Goal: Task Accomplishment & Management: Manage account settings

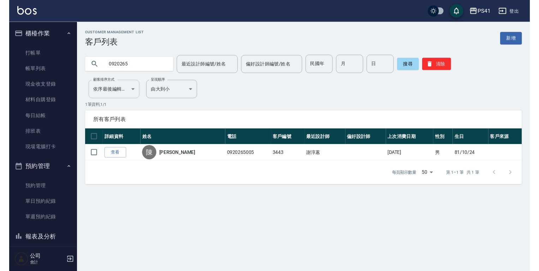
scroll to position [57, 0]
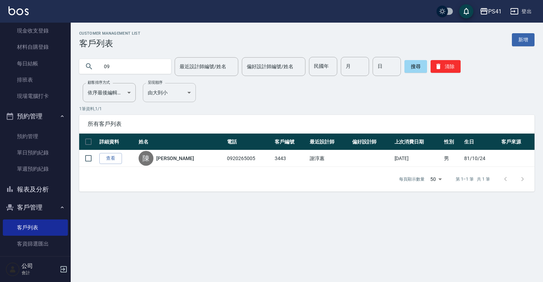
type input "0"
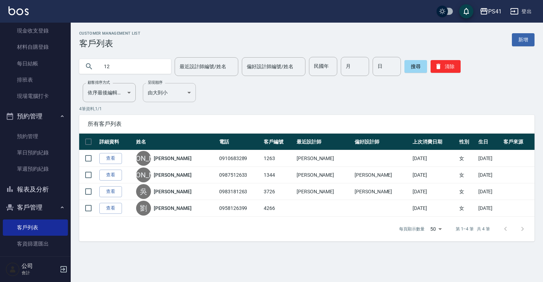
type input "1"
type input "瑋"
type input "韋"
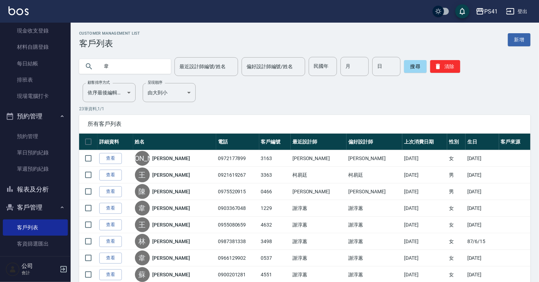
click at [31, 182] on button "報表及分析" at bounding box center [35, 189] width 65 height 18
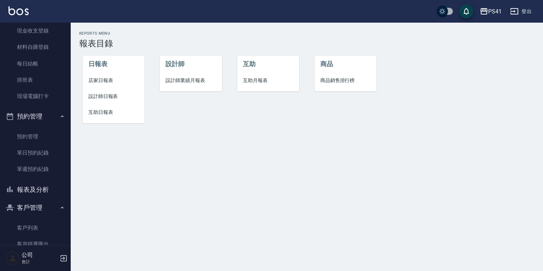
click at [112, 97] on span "設計師日報表" at bounding box center [113, 96] width 51 height 7
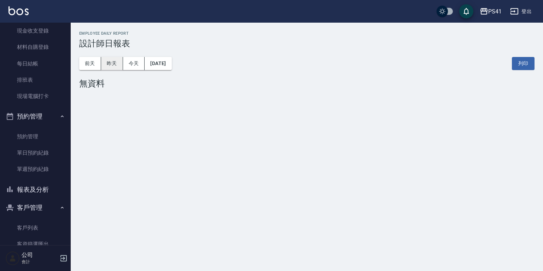
click at [101, 64] on button "昨天" at bounding box center [112, 63] width 22 height 13
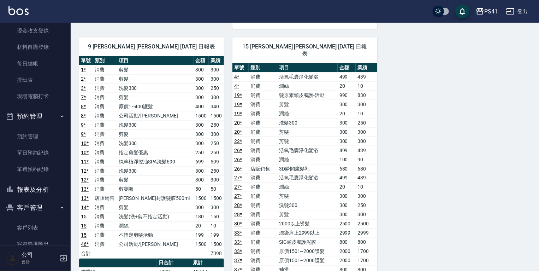
scroll to position [594, 0]
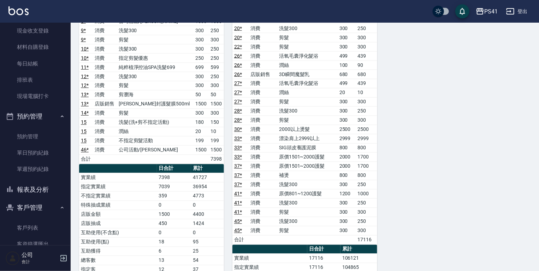
click at [52, 192] on button "報表及分析" at bounding box center [35, 189] width 65 height 18
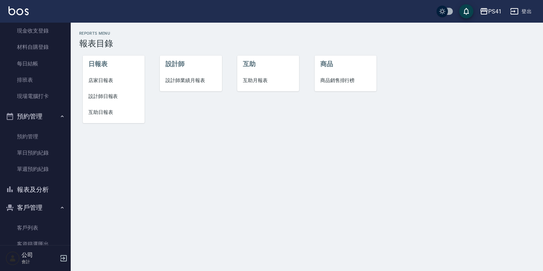
click at [162, 82] on li "設計師業績月報表" at bounding box center [191, 80] width 62 height 16
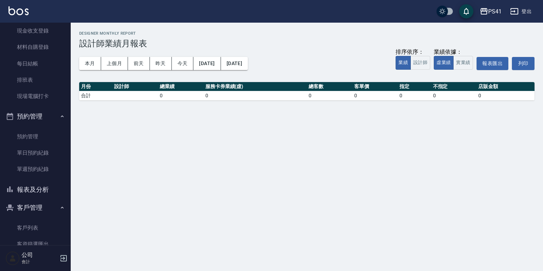
click at [88, 70] on div "本月 上個月 [DATE] [DATE] [DATE] [DATE] [DATE] 排序依序： 業績 設計師 業績依據： 虛業績 實業績 報表匯出 列印" at bounding box center [306, 63] width 455 height 30
click at [91, 68] on button "本月" at bounding box center [90, 63] width 22 height 13
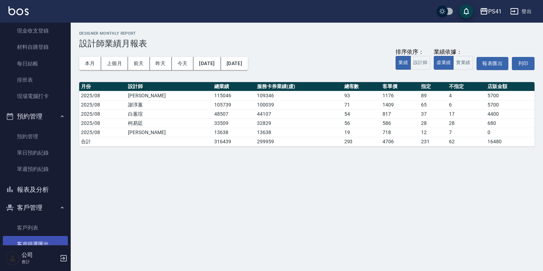
drag, startPoint x: 42, startPoint y: 232, endPoint x: 45, endPoint y: 239, distance: 7.8
click at [42, 232] on link "客戶列表" at bounding box center [35, 228] width 65 height 16
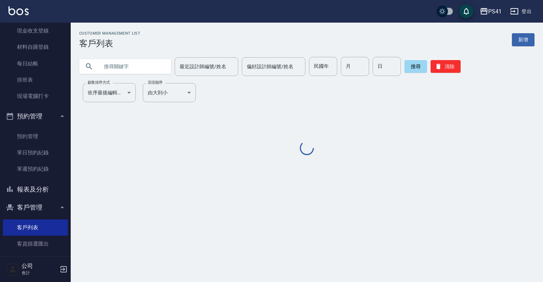
click at [140, 69] on input "text" at bounding box center [132, 66] width 66 height 19
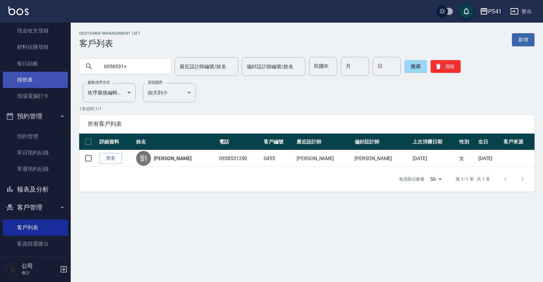
type input "0958531+"
click at [37, 78] on link "排班表" at bounding box center [35, 80] width 65 height 16
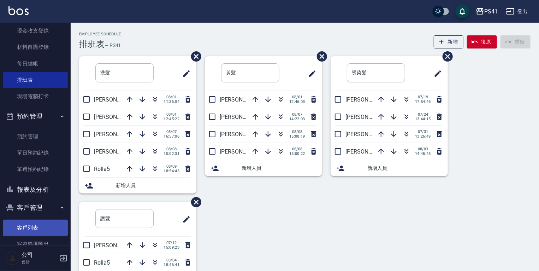
drag, startPoint x: 37, startPoint y: 224, endPoint x: 37, endPoint y: 234, distance: 9.5
click at [37, 224] on link "客戶列表" at bounding box center [35, 228] width 65 height 16
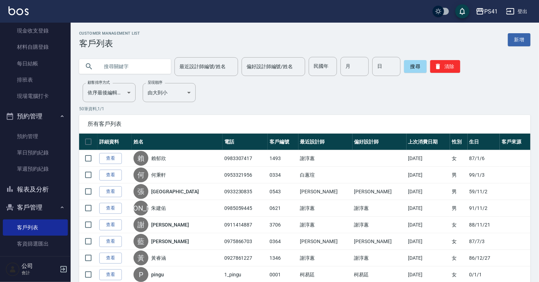
click at [134, 72] on input "text" at bounding box center [132, 66] width 66 height 19
type input "0965723683"
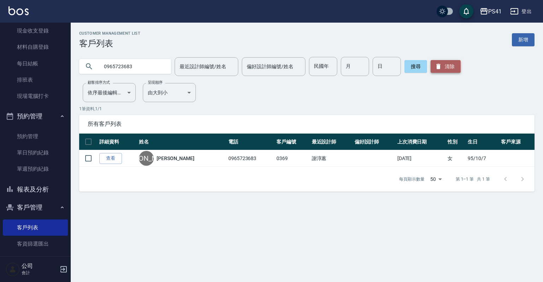
click at [442, 65] on button "清除" at bounding box center [446, 66] width 30 height 13
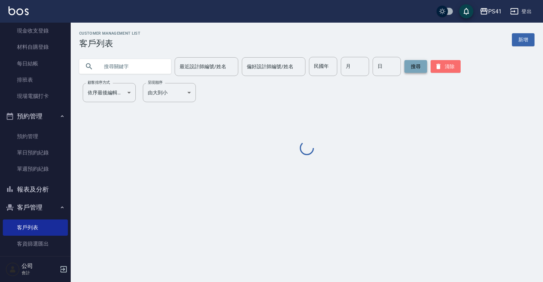
drag, startPoint x: 442, startPoint y: 65, endPoint x: 404, endPoint y: 69, distance: 38.8
click at [442, 65] on button "清除" at bounding box center [446, 66] width 30 height 13
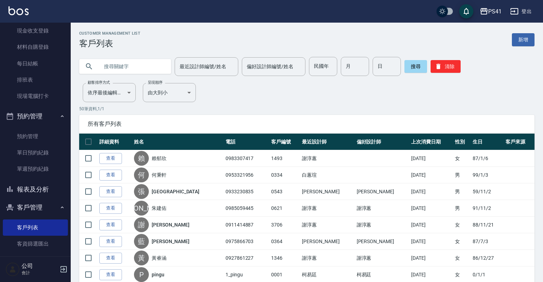
click at [134, 64] on input "text" at bounding box center [132, 66] width 66 height 19
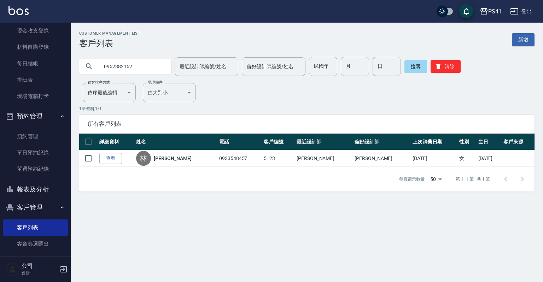
type input "0952382152"
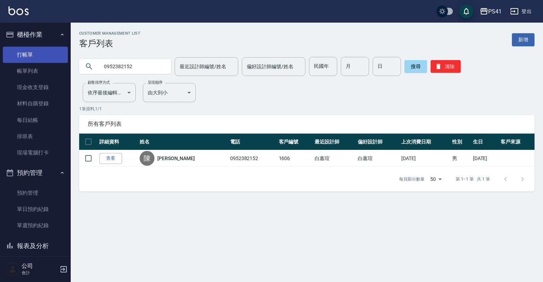
click at [27, 55] on link "打帳單" at bounding box center [35, 55] width 65 height 16
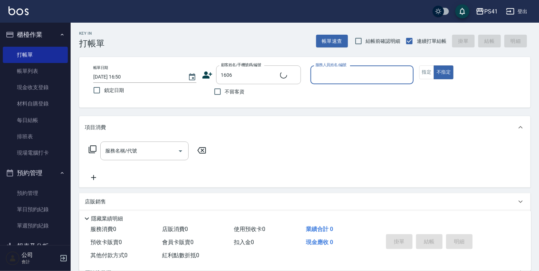
type input "[PERSON_NAME]/0952382152/1606"
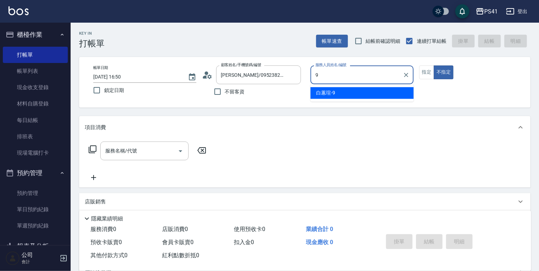
type input "[PERSON_NAME]-9"
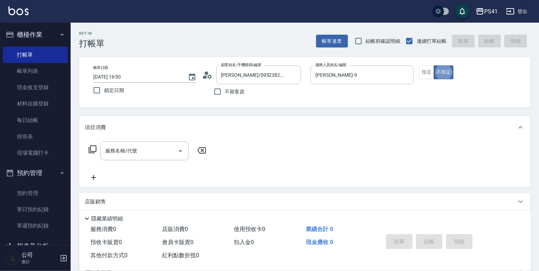
type button "false"
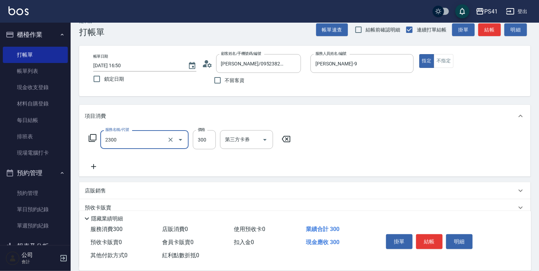
type input "剪髮(2300)"
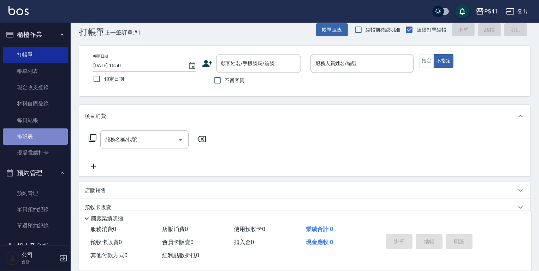
click at [52, 139] on link "排班表" at bounding box center [35, 136] width 65 height 16
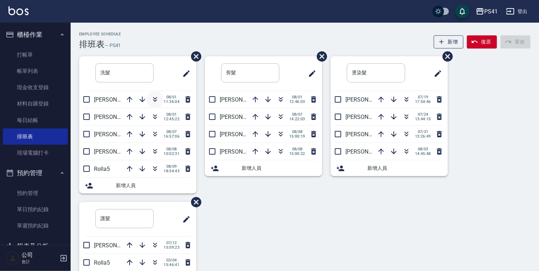
click at [153, 99] on icon "button" at bounding box center [155, 99] width 8 height 8
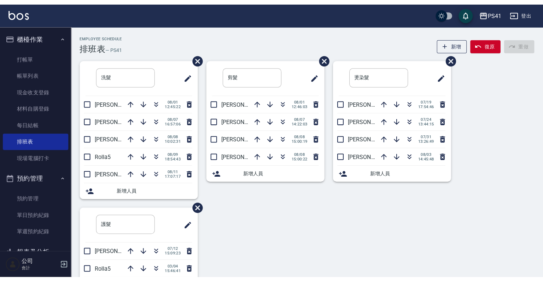
scroll to position [85, 0]
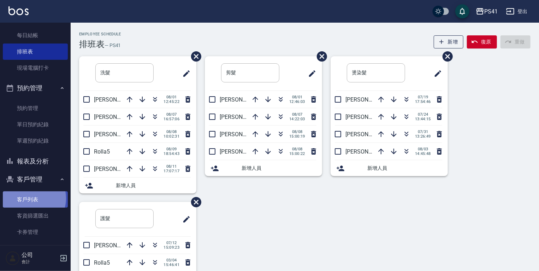
click at [29, 198] on link "客戶列表" at bounding box center [35, 199] width 65 height 16
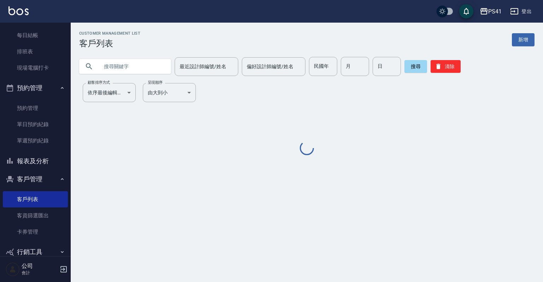
drag, startPoint x: 123, startPoint y: 65, endPoint x: 141, endPoint y: 63, distance: 18.5
click at [123, 65] on input "text" at bounding box center [132, 66] width 66 height 19
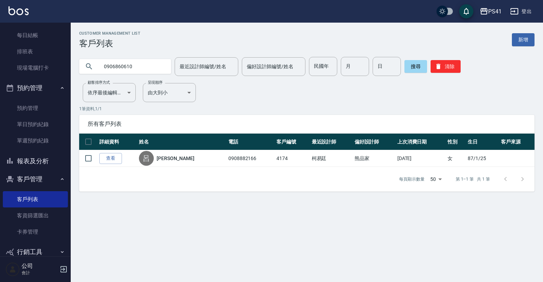
type input "0906860610"
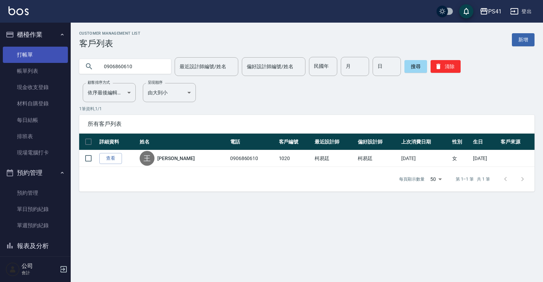
click at [36, 48] on link "打帳單" at bounding box center [35, 55] width 65 height 16
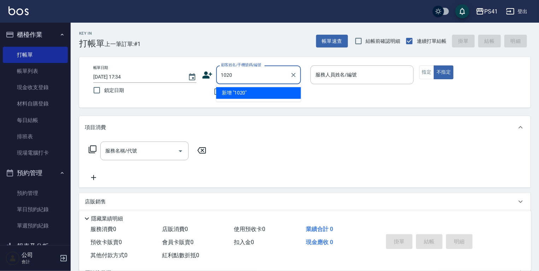
type input "1020"
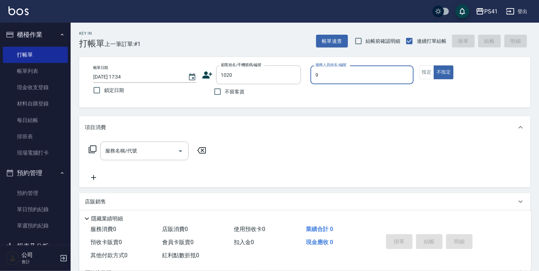
type input "[PERSON_NAME]-9"
type button "false"
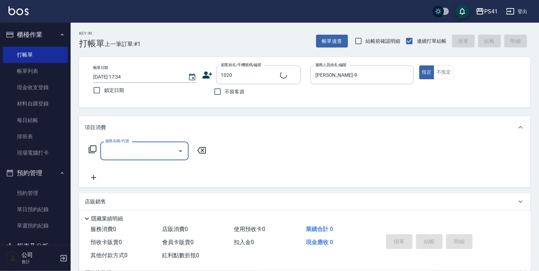
type input "[PERSON_NAME]/0906860610/1020"
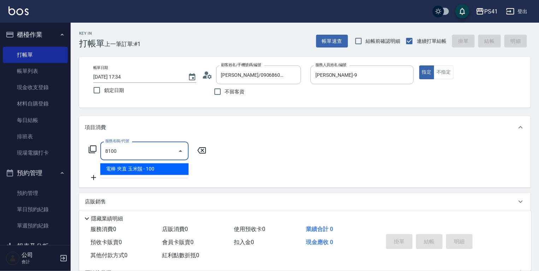
type input "電棒 夾直 玉米鬚(8100)"
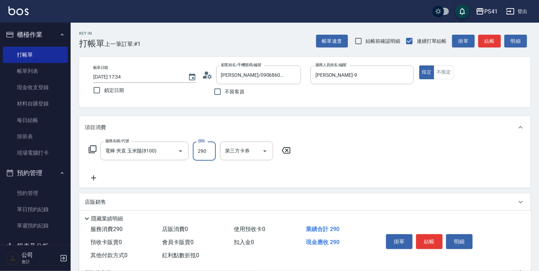
type input "290"
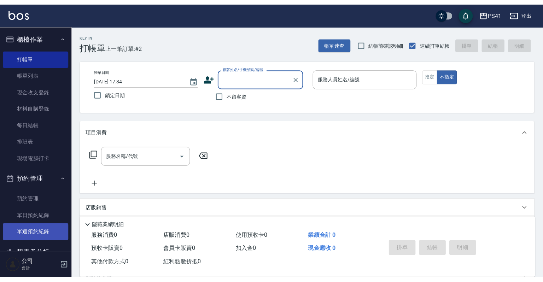
scroll to position [57, 0]
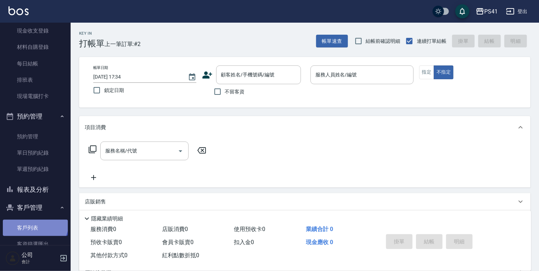
drag, startPoint x: 34, startPoint y: 222, endPoint x: 37, endPoint y: 234, distance: 11.9
click at [35, 222] on link "客戶列表" at bounding box center [35, 228] width 65 height 16
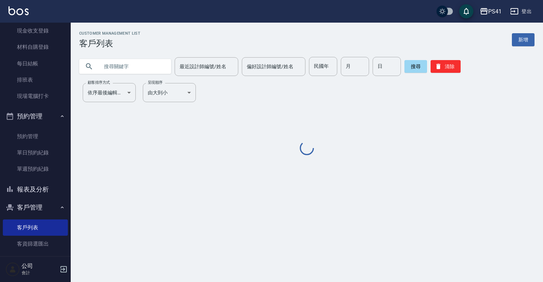
drag, startPoint x: 116, startPoint y: 70, endPoint x: 121, endPoint y: 68, distance: 4.8
click at [119, 69] on input "text" at bounding box center [132, 66] width 66 height 19
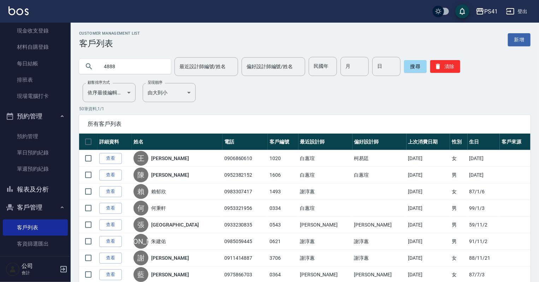
type input "4888"
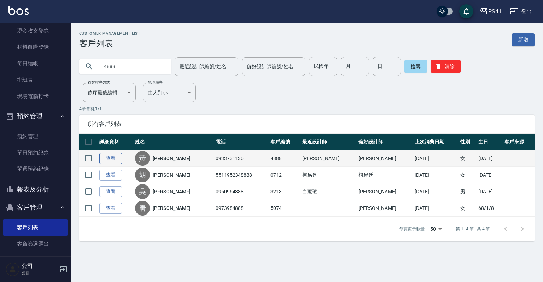
click at [111, 157] on link "查看" at bounding box center [110, 158] width 23 height 11
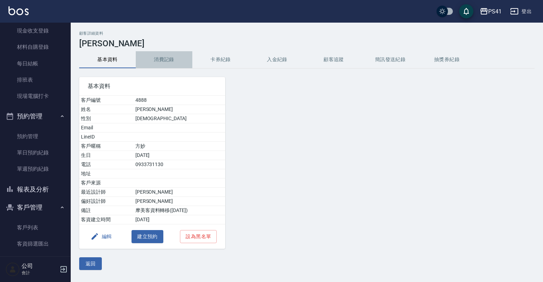
click at [165, 59] on button "消費記錄" at bounding box center [164, 59] width 57 height 17
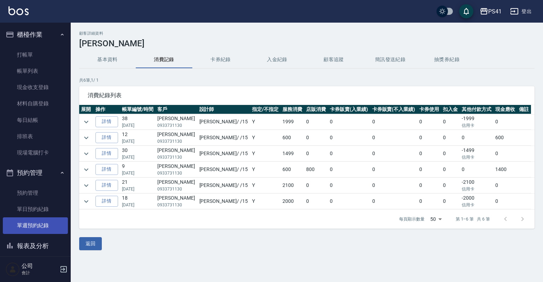
scroll to position [98, 0]
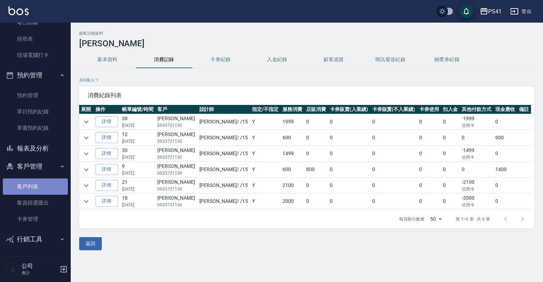
click at [39, 190] on link "客戶列表" at bounding box center [35, 187] width 65 height 16
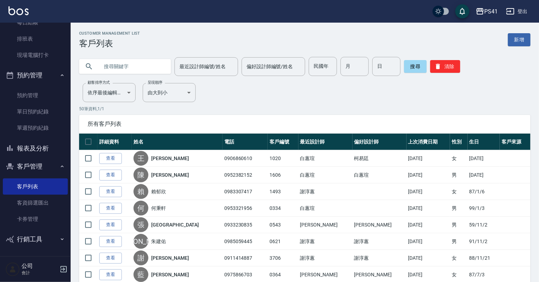
click at [150, 58] on input "text" at bounding box center [132, 66] width 66 height 19
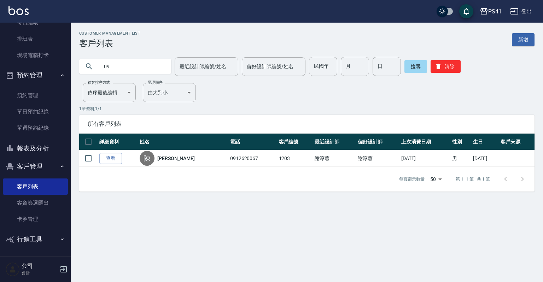
type input "0"
type input "0966630035"
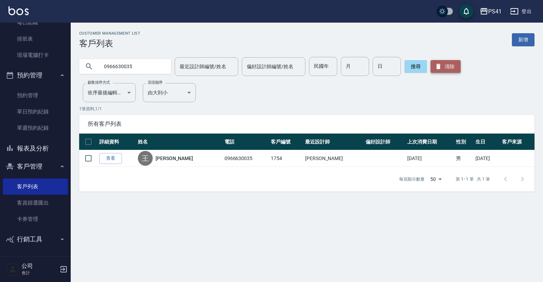
click at [448, 66] on button "清除" at bounding box center [446, 66] width 30 height 13
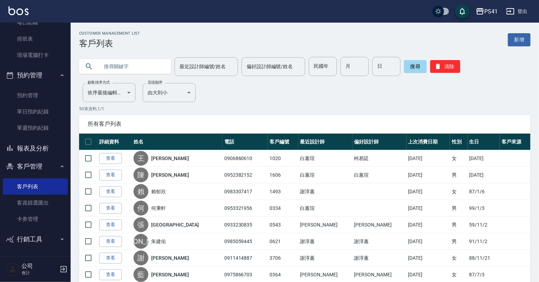
click at [114, 66] on input "text" at bounding box center [132, 66] width 66 height 19
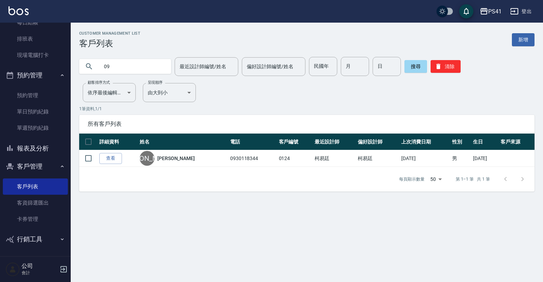
type input "0"
type input "0989834448"
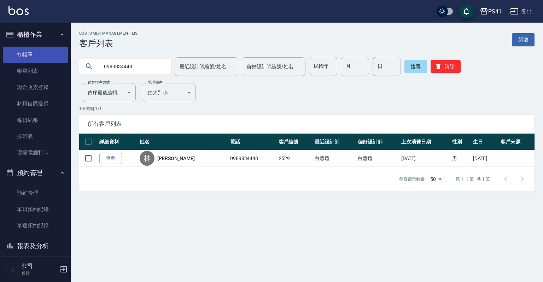
click at [37, 53] on link "打帳單" at bounding box center [35, 55] width 65 height 16
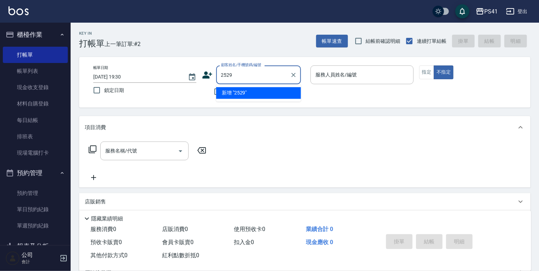
type input "2529"
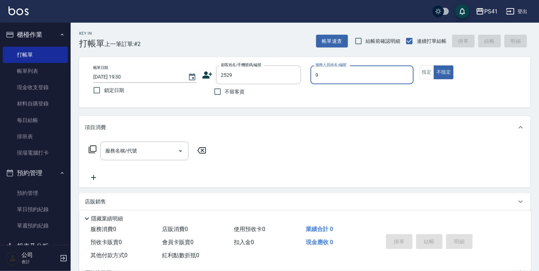
type input "[PERSON_NAME]-9"
type button "false"
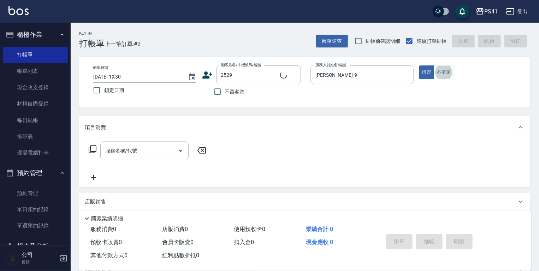
type input "[PERSON_NAME]/0989834448/2529"
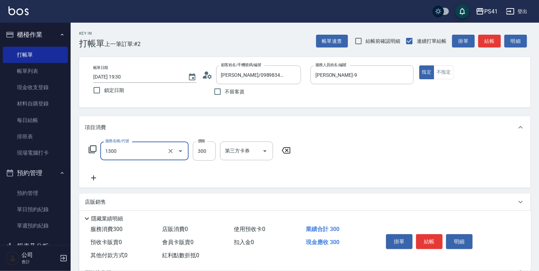
type input "洗髮300(1300)"
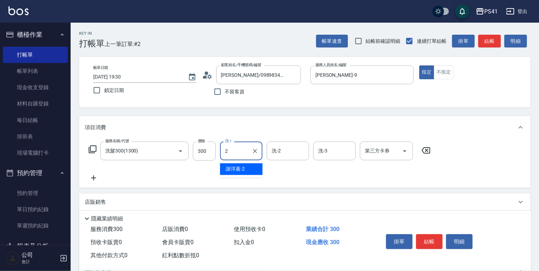
type input "2"
type input "Rolla-5"
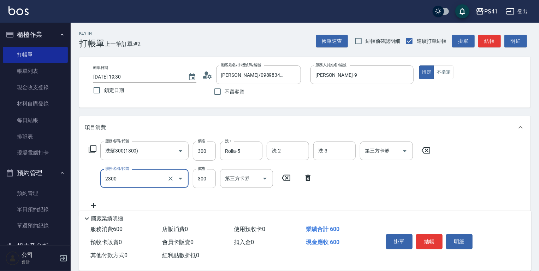
type input "剪髮(2300)"
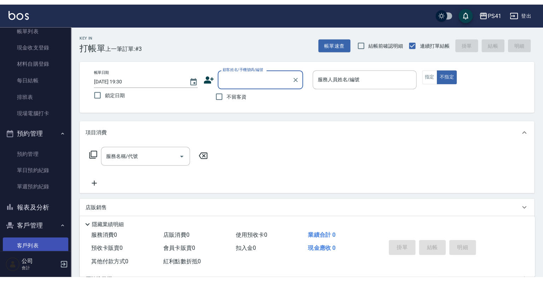
scroll to position [109, 0]
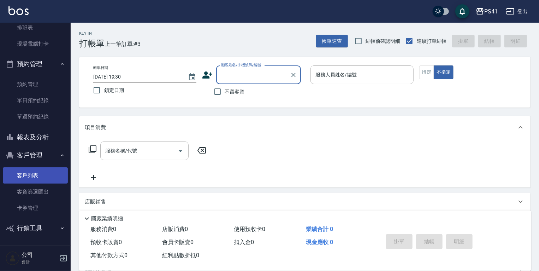
click at [31, 170] on link "客戶列表" at bounding box center [35, 175] width 65 height 16
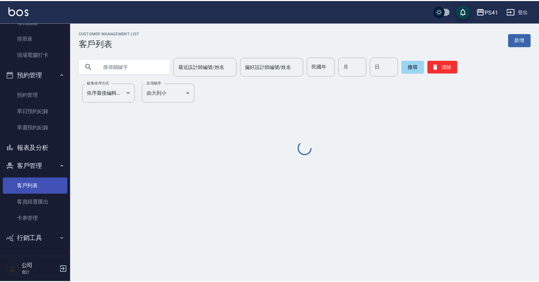
scroll to position [98, 0]
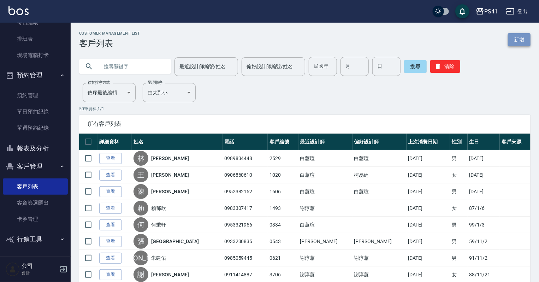
click at [523, 41] on link "新增" at bounding box center [519, 39] width 23 height 13
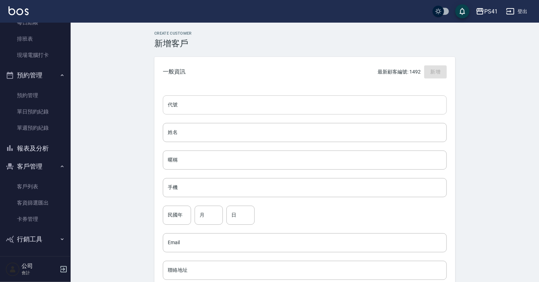
click at [244, 110] on input "代號" at bounding box center [305, 104] width 284 height 19
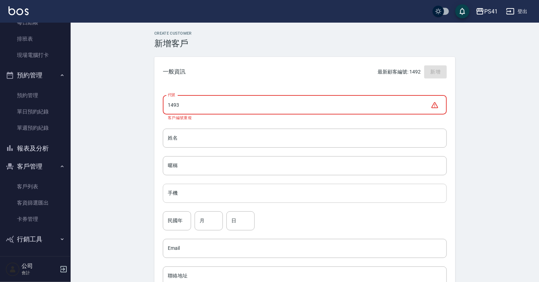
type input "1493"
click at [202, 184] on input "手機" at bounding box center [305, 193] width 284 height 19
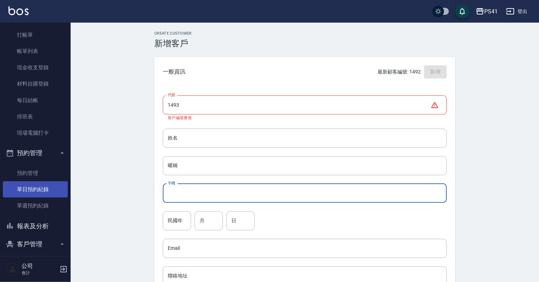
scroll to position [98, 0]
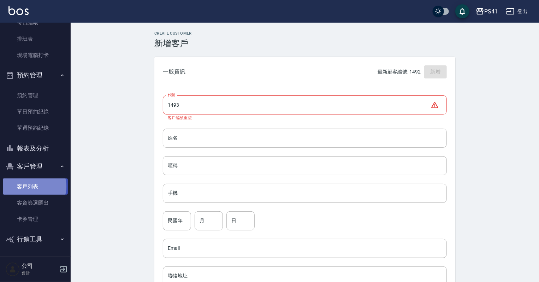
click at [34, 186] on link "客戶列表" at bounding box center [35, 187] width 65 height 16
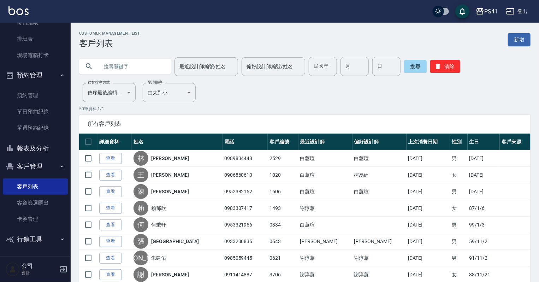
click at [105, 69] on input "text" at bounding box center [132, 66] width 66 height 19
type input "1493"
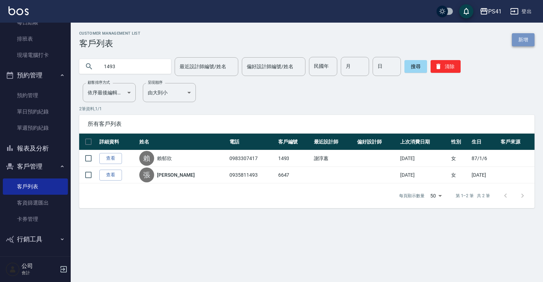
click at [526, 44] on link "新增" at bounding box center [523, 39] width 23 height 13
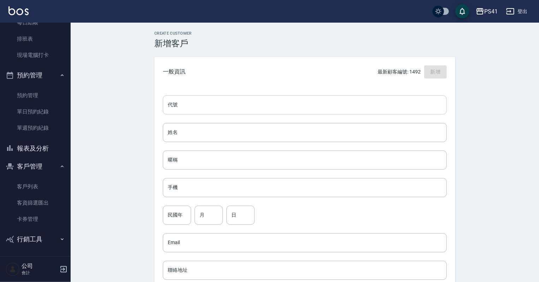
click at [273, 108] on input "代號" at bounding box center [305, 104] width 284 height 19
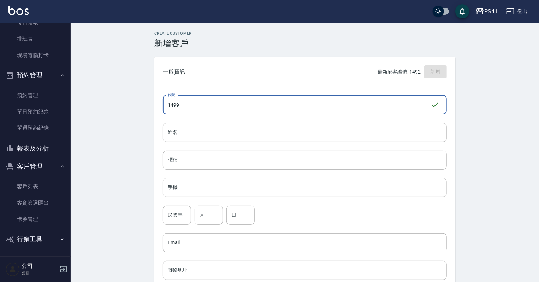
type input "1499"
click at [209, 192] on input "手機" at bounding box center [305, 187] width 284 height 19
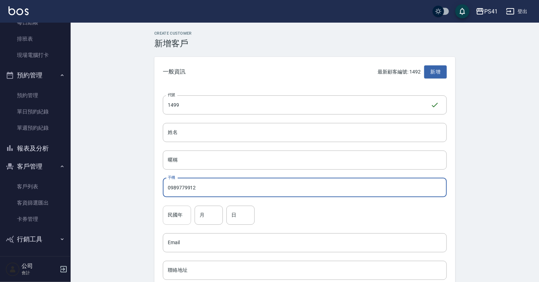
type input "0989779912"
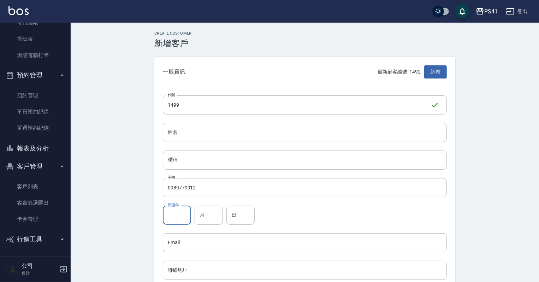
click at [177, 216] on input "民國年" at bounding box center [177, 215] width 28 height 19
type input "74"
drag, startPoint x: 199, startPoint y: 216, endPoint x: 202, endPoint y: 214, distance: 4.1
click at [199, 216] on input "月" at bounding box center [209, 215] width 28 height 19
type input "09"
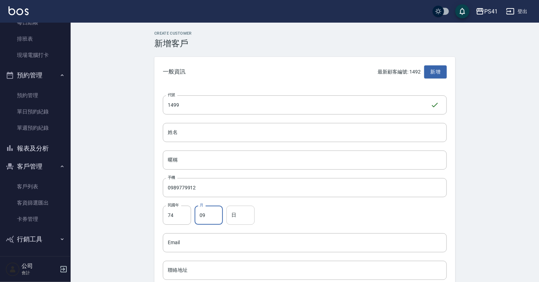
click at [234, 219] on input "日" at bounding box center [241, 215] width 28 height 19
type input "12"
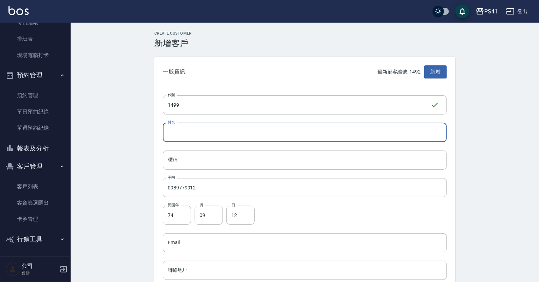
click at [217, 129] on input "姓名" at bounding box center [305, 132] width 284 height 19
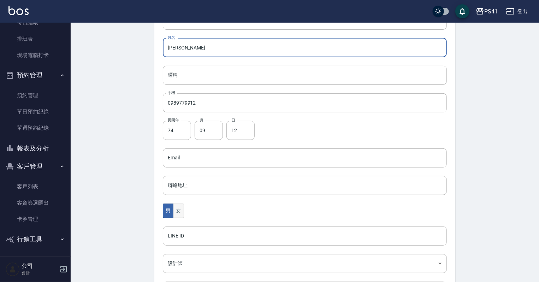
type input "[PERSON_NAME]"
click at [181, 206] on button "女" at bounding box center [178, 211] width 11 height 14
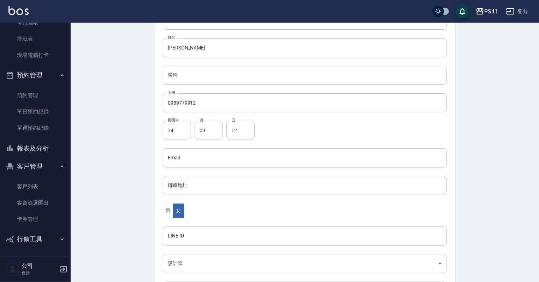
click at [180, 260] on body "PS41 登出 櫃檯作業 打帳單 帳單列表 現金收支登錄 材料自購登錄 每日結帳 排班表 現場電腦打卡 預約管理 預約管理 單日預約紀錄 單週預約紀錄 報表及…" at bounding box center [269, 145] width 539 height 460
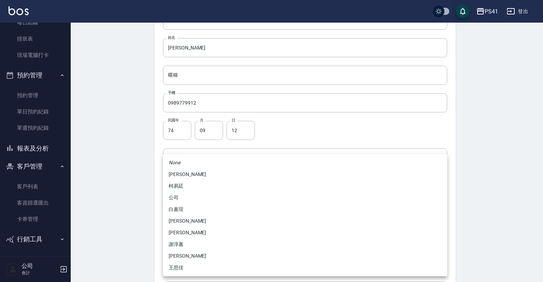
click at [186, 219] on li "[PERSON_NAME]" at bounding box center [305, 221] width 284 height 12
type input "b861b14a-5249-4bb7-9707-8502bff7da80"
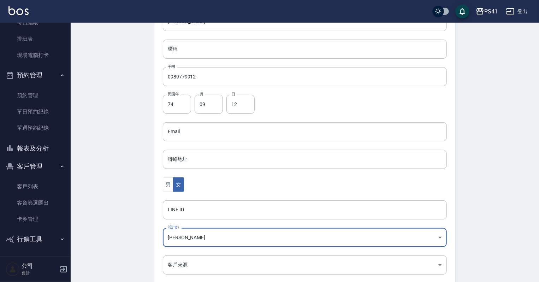
scroll to position [178, 0]
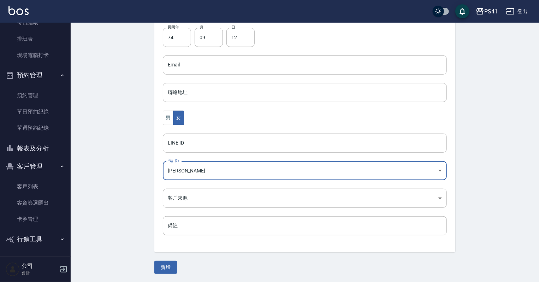
click at [177, 263] on div "新增" at bounding box center [304, 267] width 301 height 13
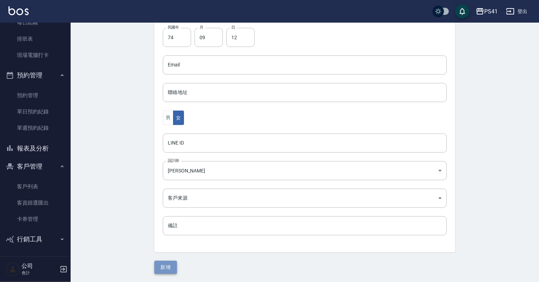
click at [173, 264] on button "新增" at bounding box center [165, 267] width 23 height 13
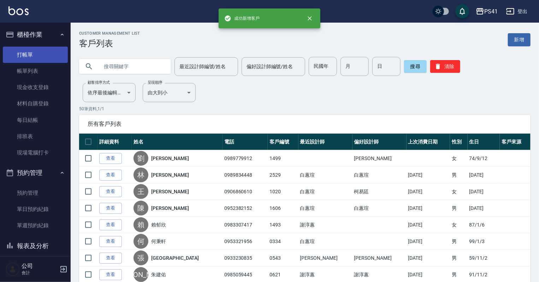
click at [34, 53] on link "打帳單" at bounding box center [35, 55] width 65 height 16
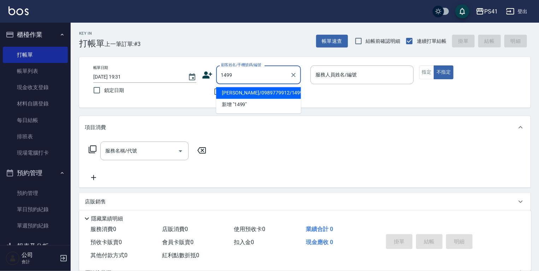
type input "[PERSON_NAME]/0989779912/1499"
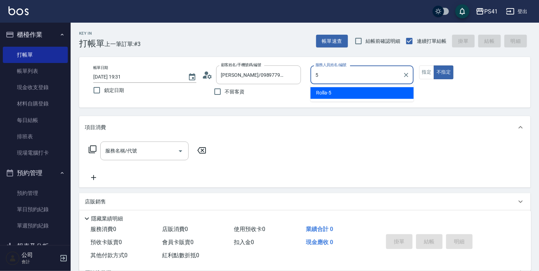
type input "Rolla-5"
type button "false"
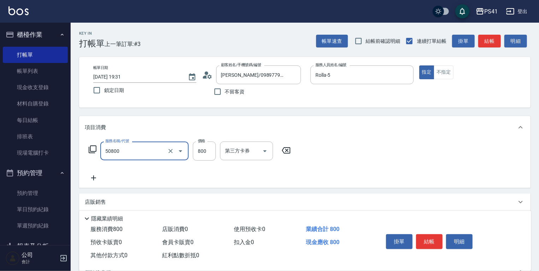
type input "原價401~800護髮(50800)"
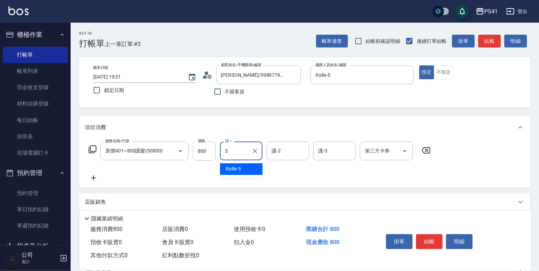
type input "Rolla-5"
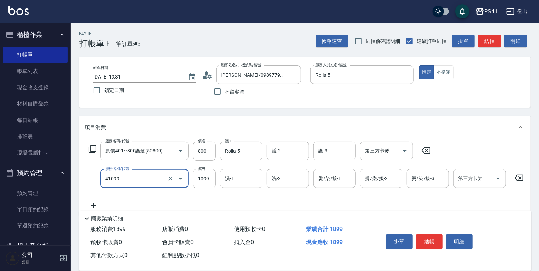
type input "公司活動/早鳥(41099)"
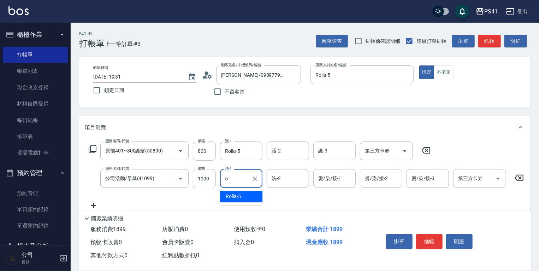
type input "Rolla-5"
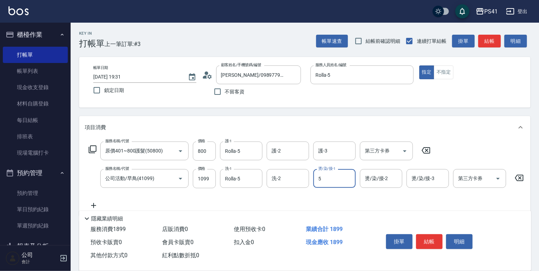
type input "Rolla-5"
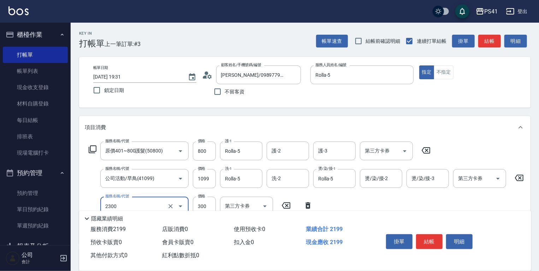
type input "剪髮(2300)"
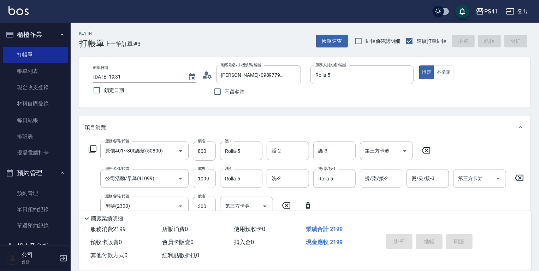
type input "[DATE] 19:32"
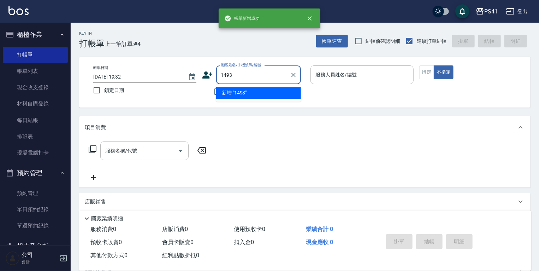
type input "1493"
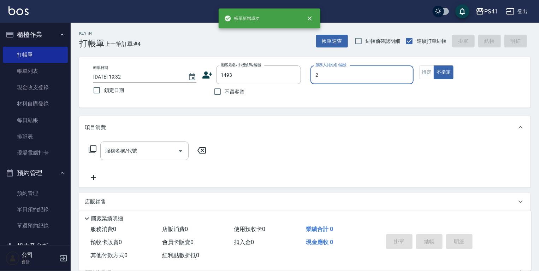
type input "[PERSON_NAME]-2"
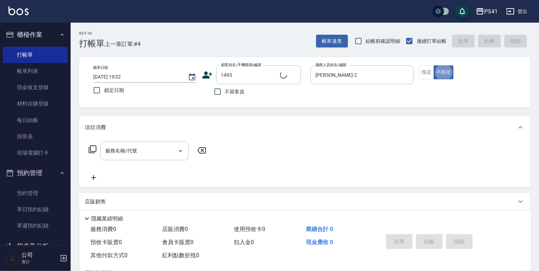
type input "[PERSON_NAME]/0983307417/1493"
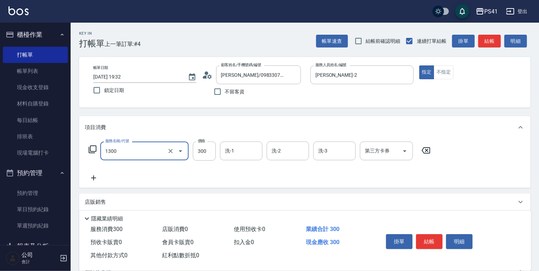
type input "洗髮300(1300)"
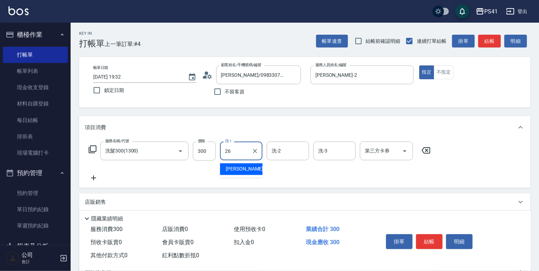
type input "[PERSON_NAME]-26"
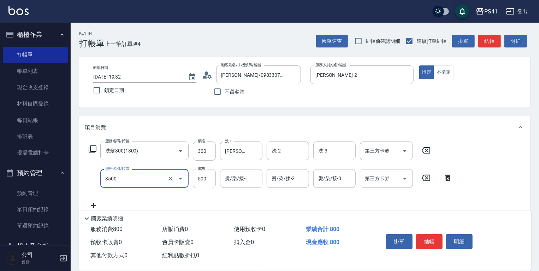
type input "補燙(3500)"
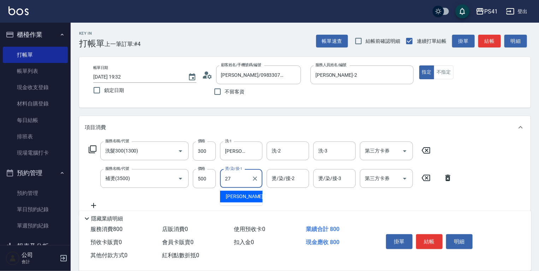
type input "佳佳-27"
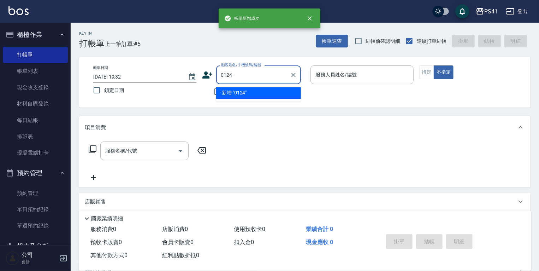
type input "0124"
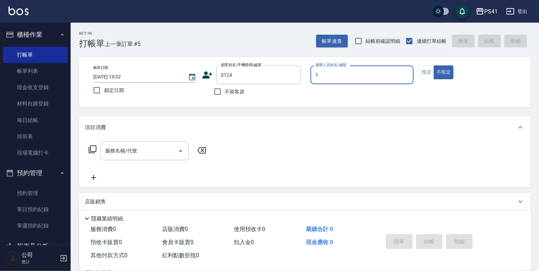
type input "[PERSON_NAME]-1"
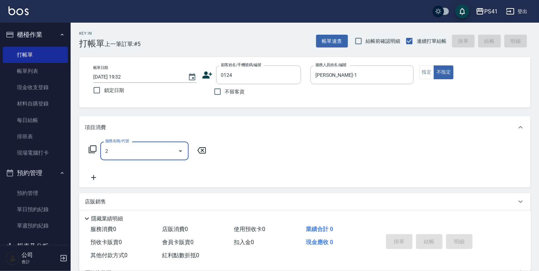
type input "21"
type input "[PERSON_NAME]/0930118344/0124"
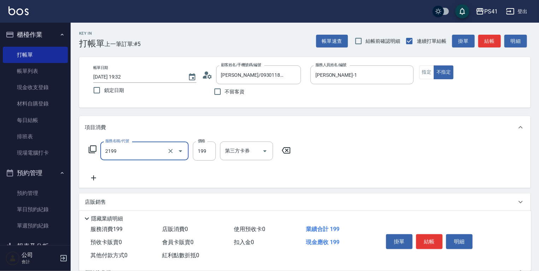
type input "不指定剪髮活動(2199)"
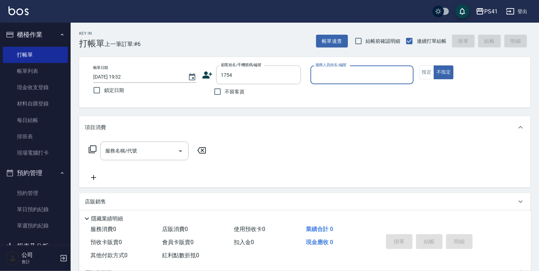
type input "[PERSON_NAME]/0966630035/1754"
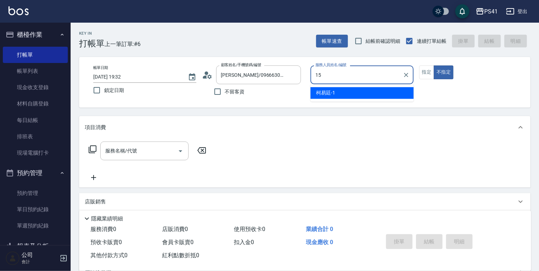
type input "[PERSON_NAME]-15"
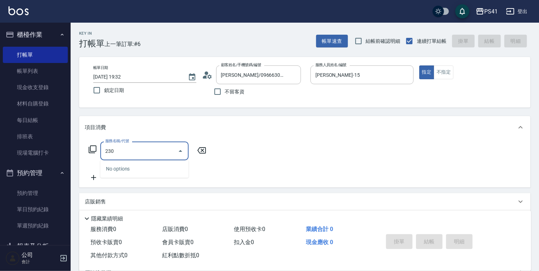
type input "2300"
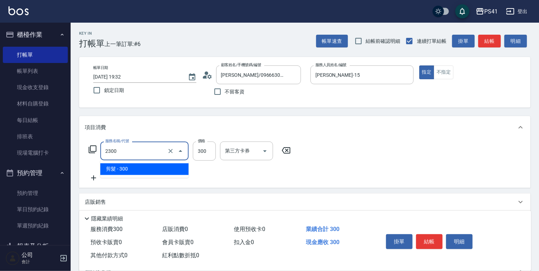
click at [160, 150] on input "2300" at bounding box center [135, 151] width 62 height 12
click at [170, 148] on icon "Clear" at bounding box center [170, 150] width 7 height 7
type input "洗髮300(1300)"
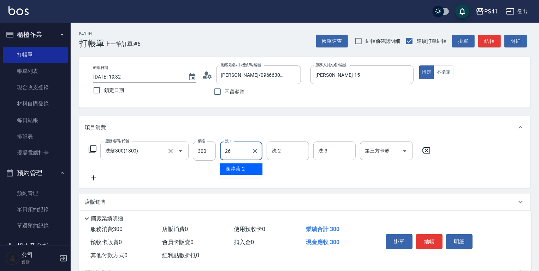
type input "[PERSON_NAME]-26"
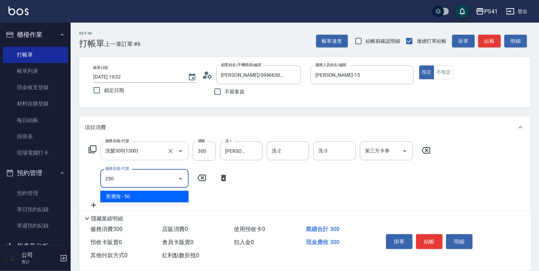
type input "剪瀏海(250)"
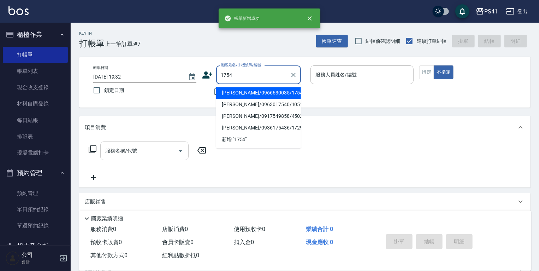
type input "[PERSON_NAME]/0966630035/1754"
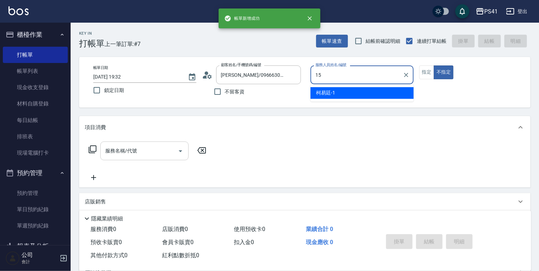
type input "[PERSON_NAME]-15"
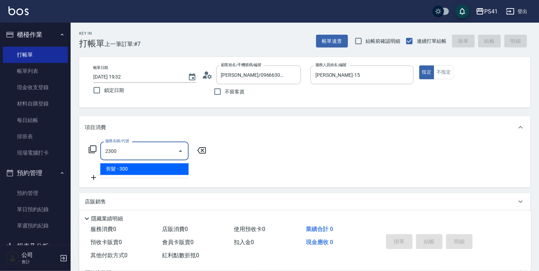
type input "剪髮(2300)"
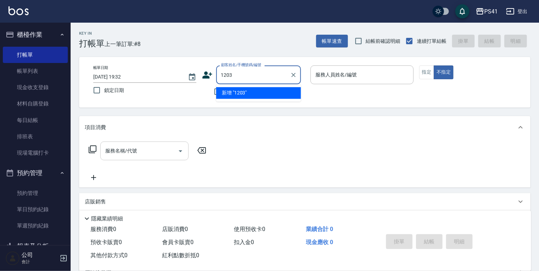
type input "1203"
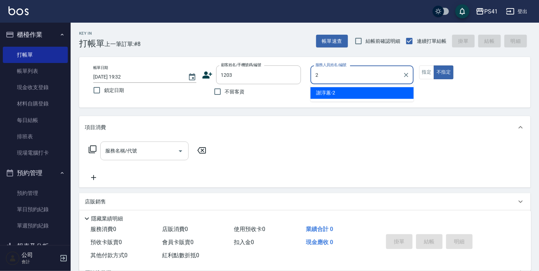
type input "[PERSON_NAME]-2"
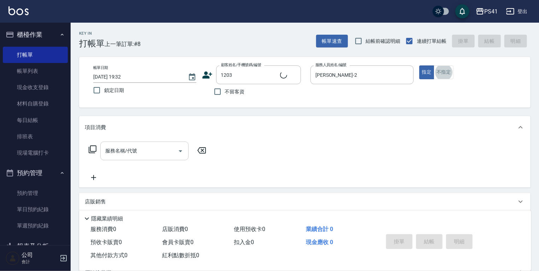
type input "[PERSON_NAME]/0912620067/1203"
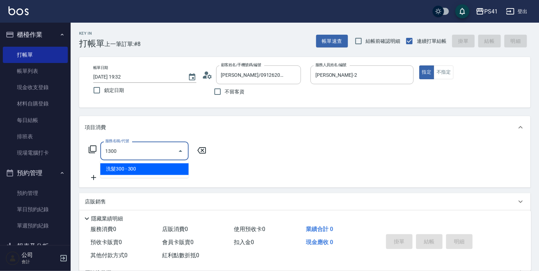
type input "洗髮300(1300)"
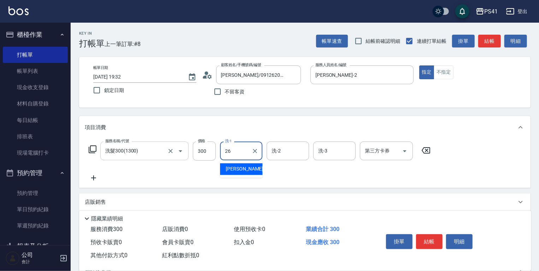
type input "[PERSON_NAME]-26"
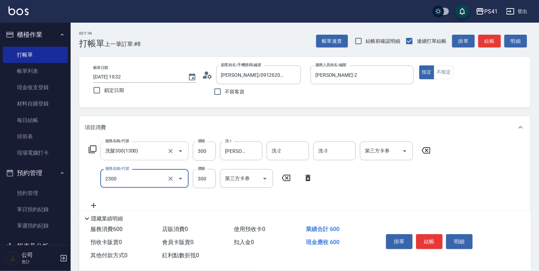
type input "剪髮(2300)"
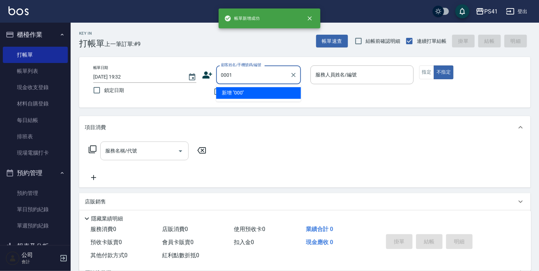
type input "0001"
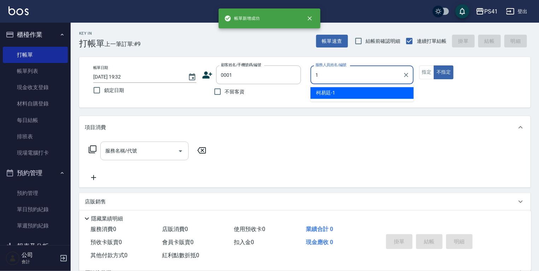
type input "[PERSON_NAME]-1"
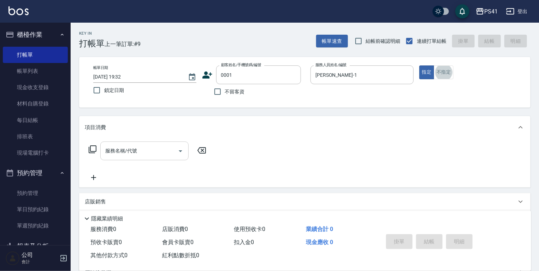
type input "pingu/1_pingu/0001"
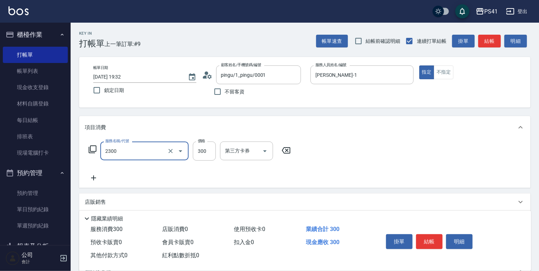
type input "剪髮(2300)"
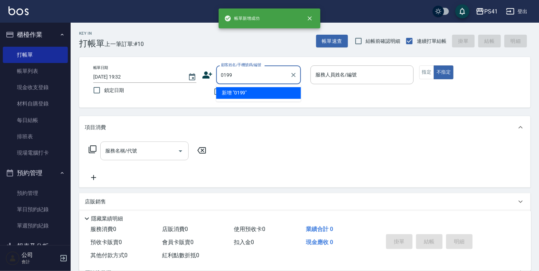
type input "0199"
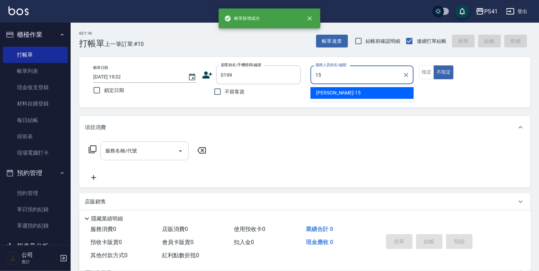
type input "[PERSON_NAME]-15"
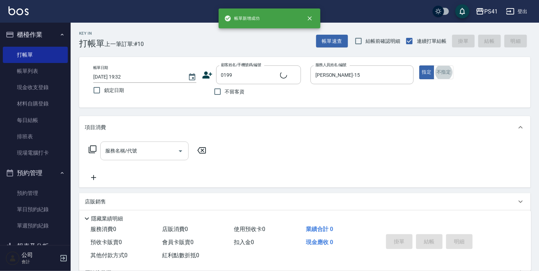
type input "[PERSON_NAME]/0981126527/0199"
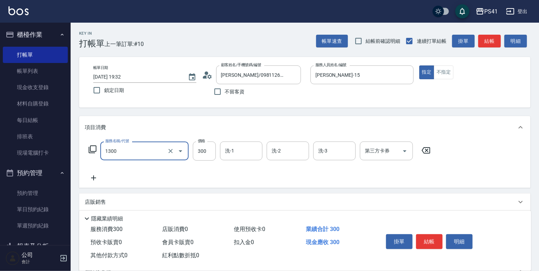
type input "洗髮300(1300)"
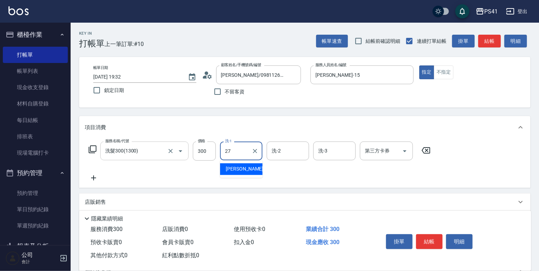
type input "佳佳-27"
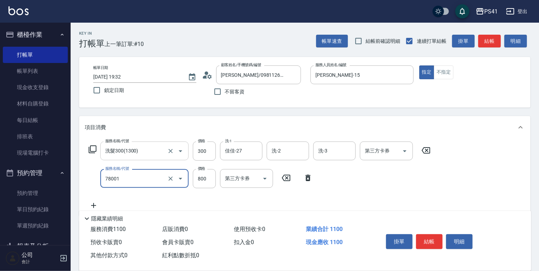
type input "SIG頭皮養護泥膜(78001)"
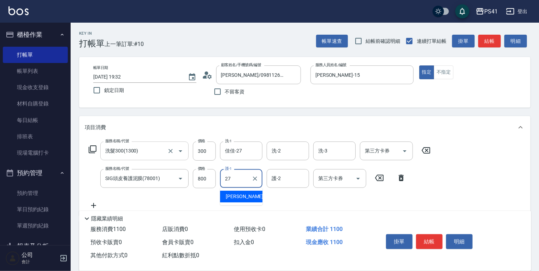
type input "佳佳-27"
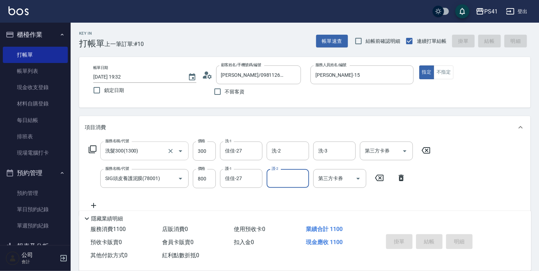
type input "[DATE] 19:33"
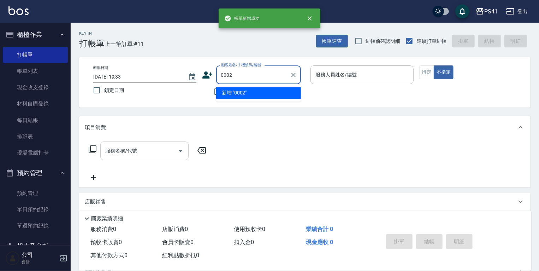
type input "0002"
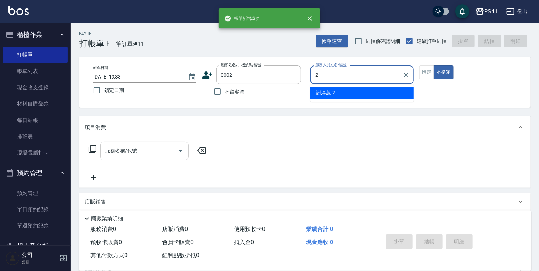
type input "[PERSON_NAME]-2"
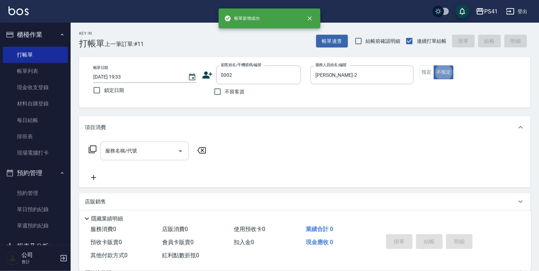
type input "[PERSON_NAME]/[PERSON_NAME]/0002"
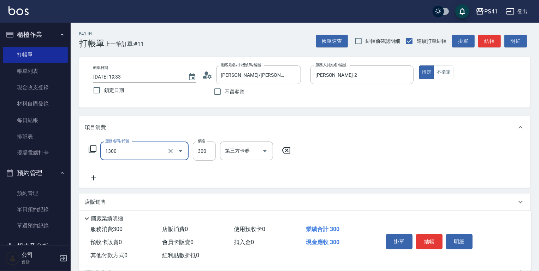
type input "洗髮300(1300)"
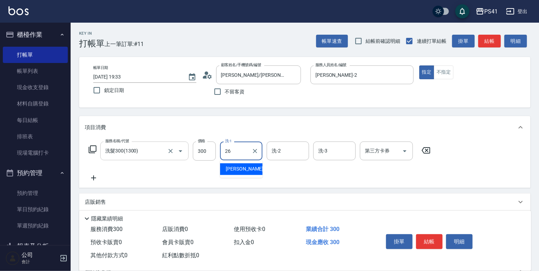
type input "[PERSON_NAME]-26"
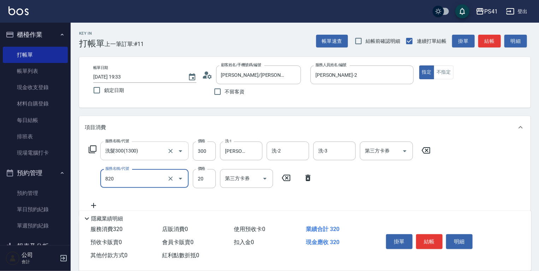
type input "潤絲(820)"
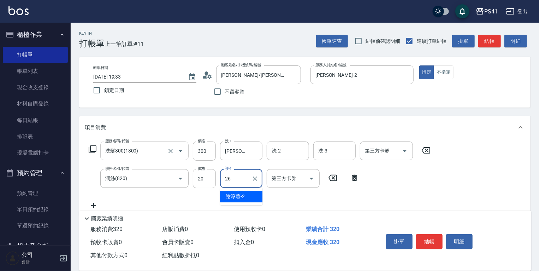
type input "[PERSON_NAME]-26"
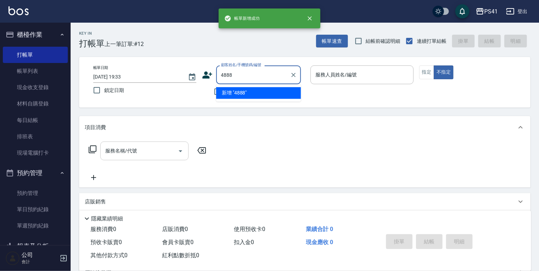
type input "4888"
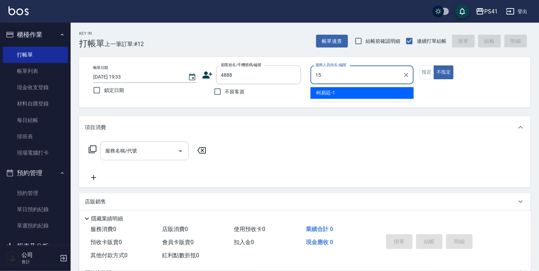
type input "[PERSON_NAME]-15"
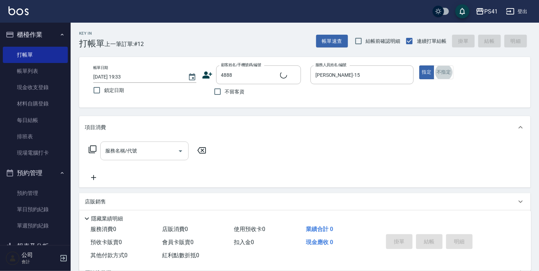
type input "[PERSON_NAME]/0933731130/4888"
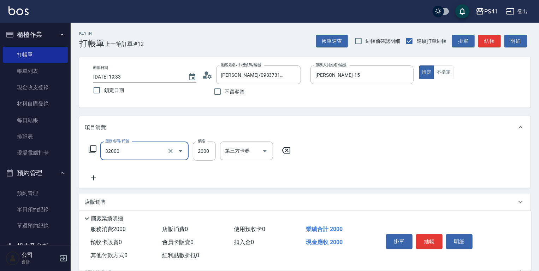
type input "2000以上燙髮(32000)"
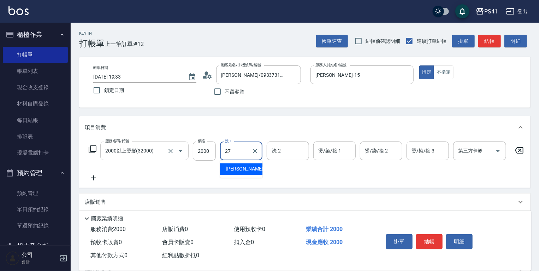
type input "佳佳-27"
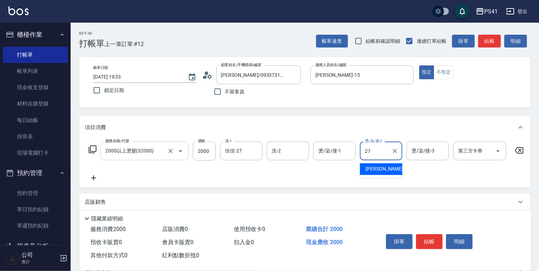
type input "佳佳-27"
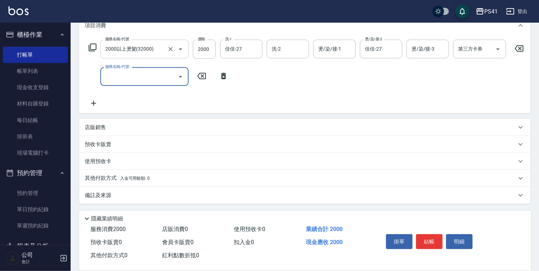
scroll to position [106, 0]
click at [135, 176] on span "入金可用餘額: 0" at bounding box center [135, 178] width 30 height 5
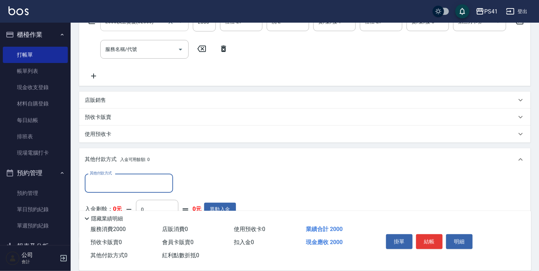
scroll to position [0, 0]
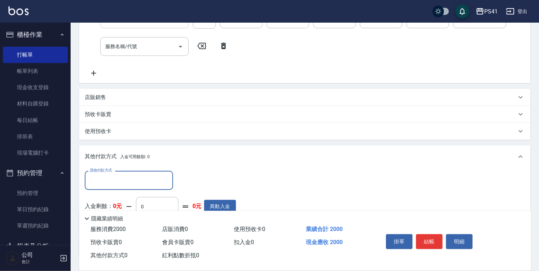
click at [127, 180] on input "其他付款方式" at bounding box center [129, 180] width 82 height 12
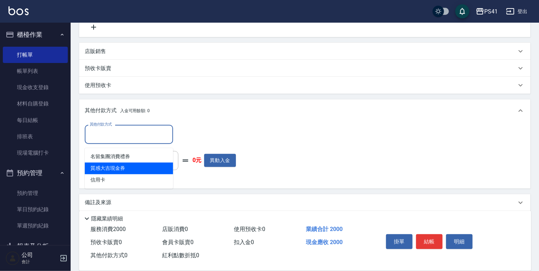
scroll to position [189, 0]
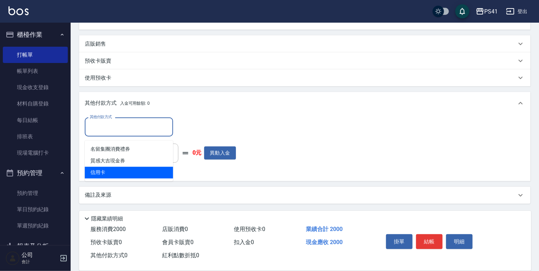
click at [134, 171] on span "信用卡" at bounding box center [129, 173] width 88 height 12
type input "信用卡"
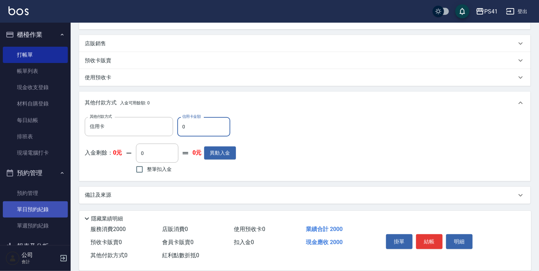
drag, startPoint x: 130, startPoint y: 123, endPoint x: 11, endPoint y: 213, distance: 149.6
click at [47, 141] on div "PS41 登出 櫃檯作業 打帳單 帳單列表 現金收支登錄 材料自購登錄 每日結帳 排班表 現場電腦打卡 預約管理 預約管理 單日預約紀錄 單週預約紀錄 報表及…" at bounding box center [269, 42] width 539 height 456
type input "2000"
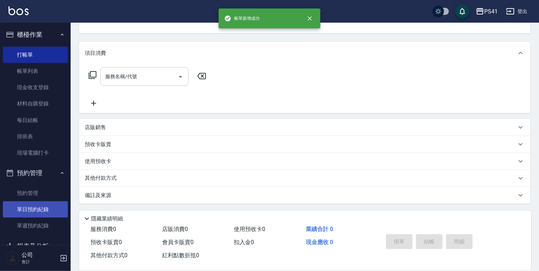
scroll to position [0, 0]
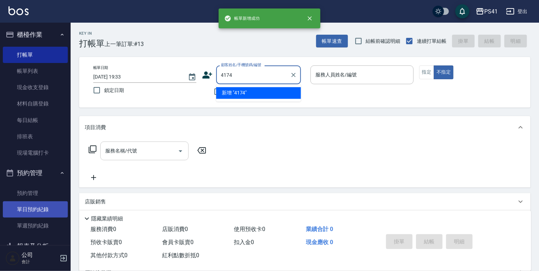
type input "4174"
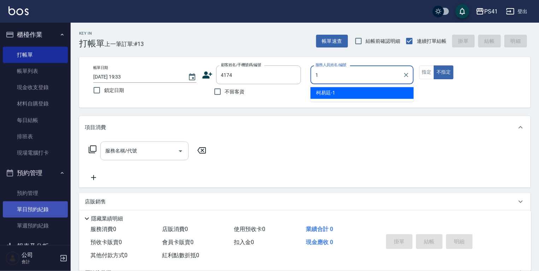
type input "[PERSON_NAME]-1"
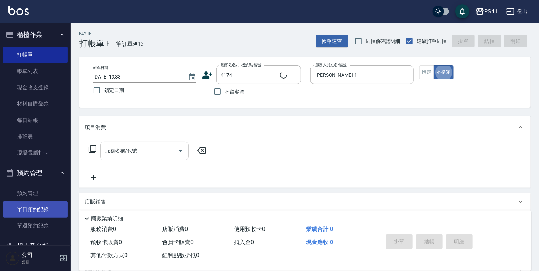
type input "[PERSON_NAME]/0908882166/4174"
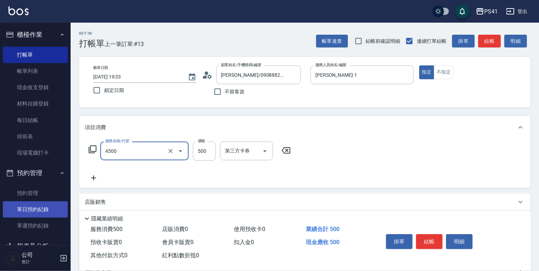
type input "補染(4500)"
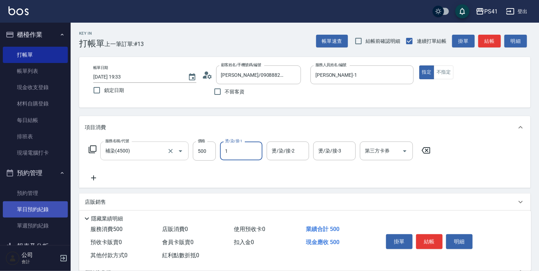
type input "[PERSON_NAME]-1"
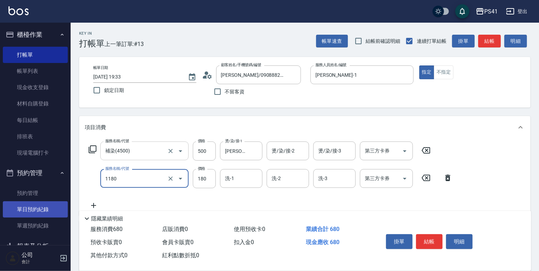
type input "洗髮(洗+剪不指定活動)(1180)"
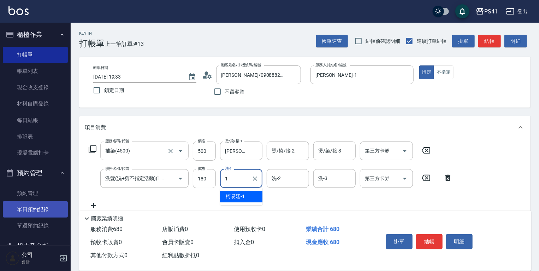
type input "[PERSON_NAME]-1"
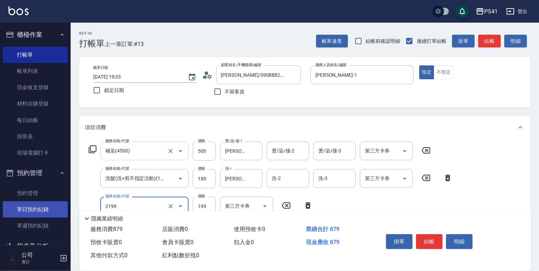
type input "不指定剪髮活動(2199)"
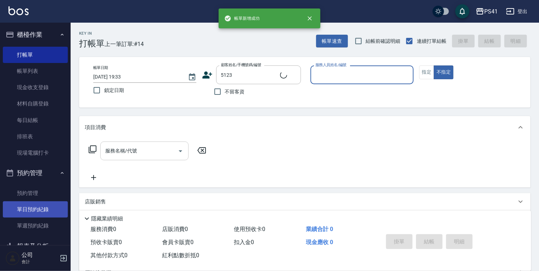
type input "[PERSON_NAME]/0933548457/5123"
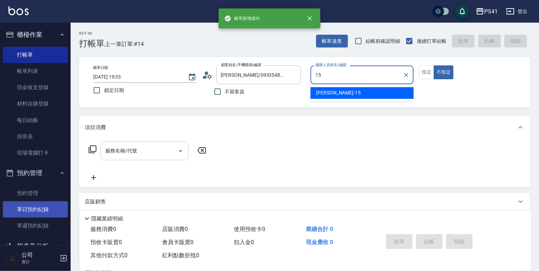
type input "[PERSON_NAME]-15"
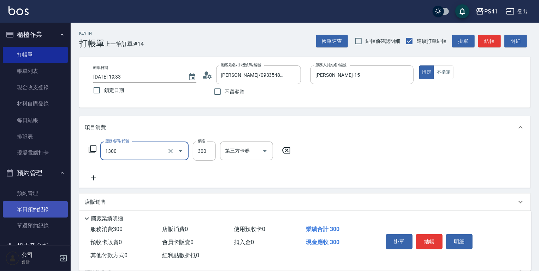
type input "洗髮300(1300)"
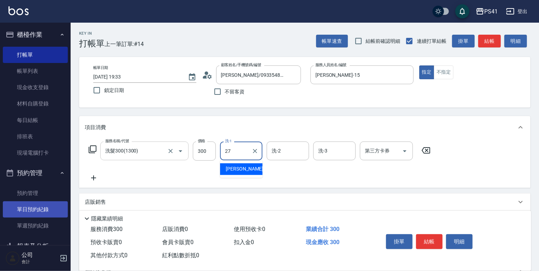
type input "佳佳-27"
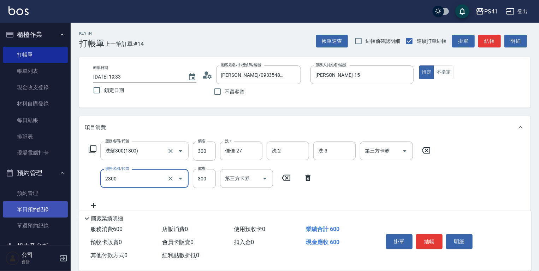
type input "剪髮(2300)"
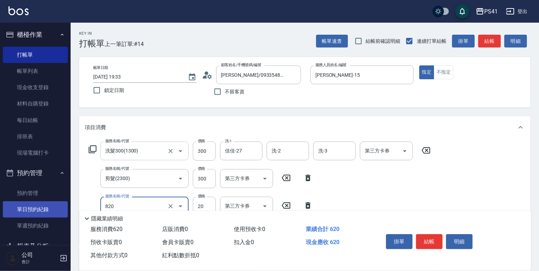
type input "潤絲(820)"
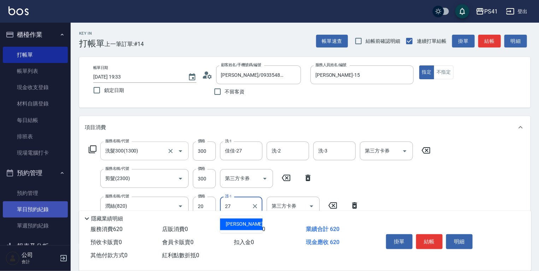
type input "佳佳-27"
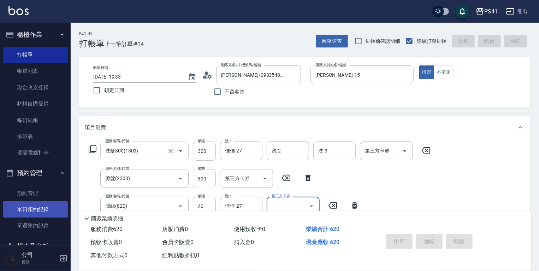
type input "[DATE] 19:34"
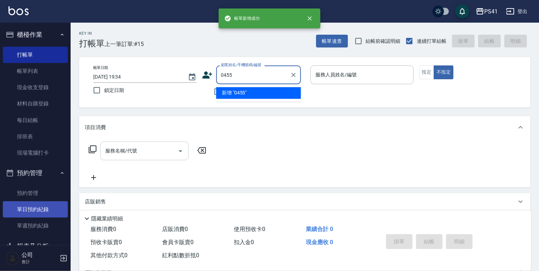
type input "0455"
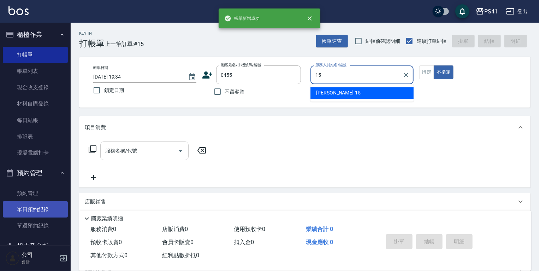
type input "[PERSON_NAME]-15"
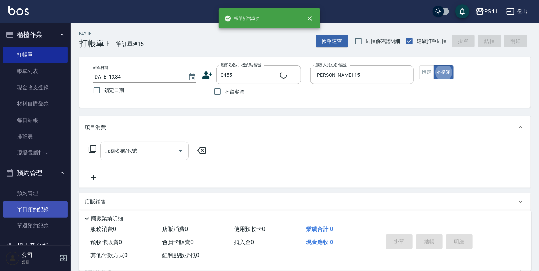
type input "[PERSON_NAME]/0958531290/0455"
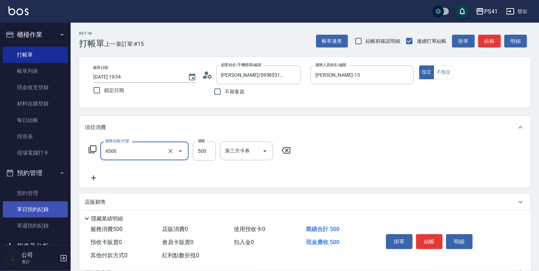
type input "補染(4500)"
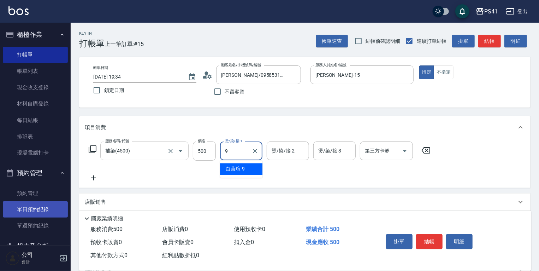
type input "[PERSON_NAME]-9"
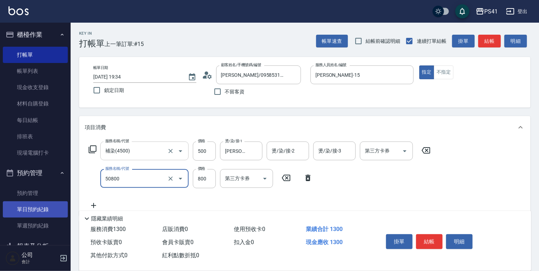
type input "原價401~800護髮(50800)"
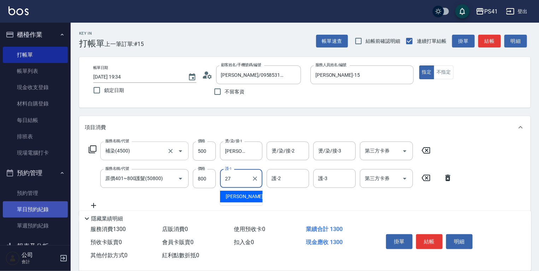
type input "佳佳-27"
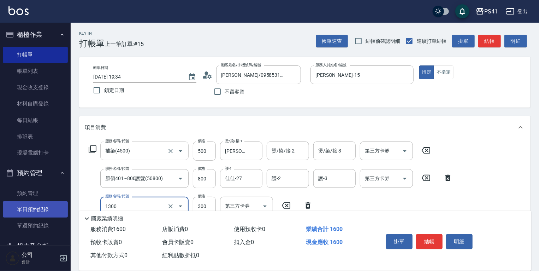
type input "洗髮300(1300)"
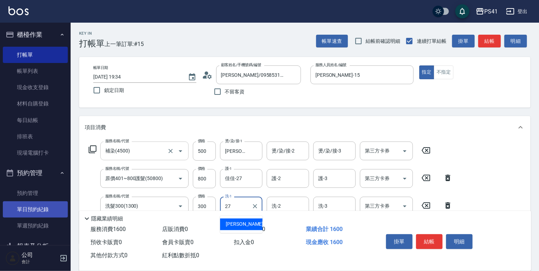
type input "佳佳-27"
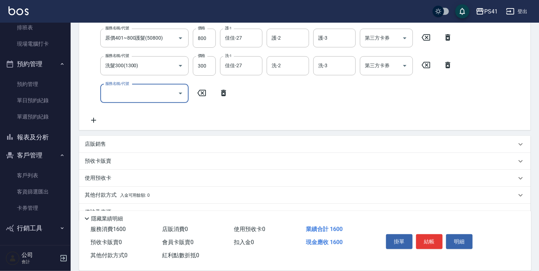
scroll to position [141, 0]
type input "剪髮(2300)"
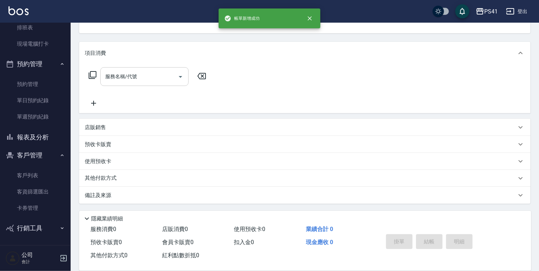
scroll to position [0, 0]
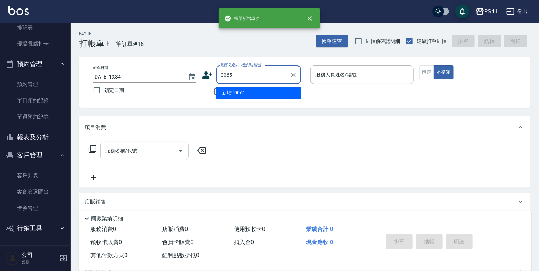
type input "0065"
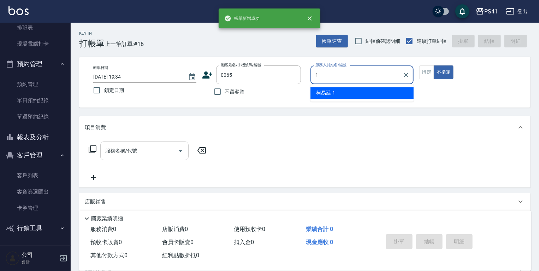
type input "15"
type input "留[PERSON_NAME]/0939888665/0065"
type input "[PERSON_NAME]-15"
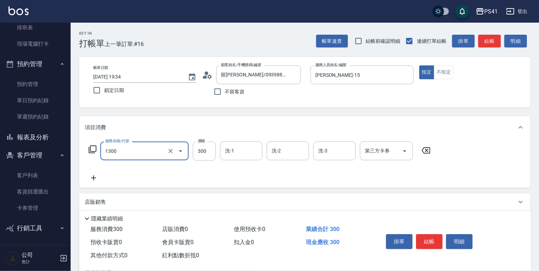
type input "洗髮300(1300)"
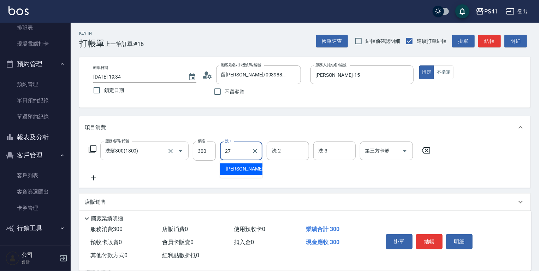
type input "佳佳-27"
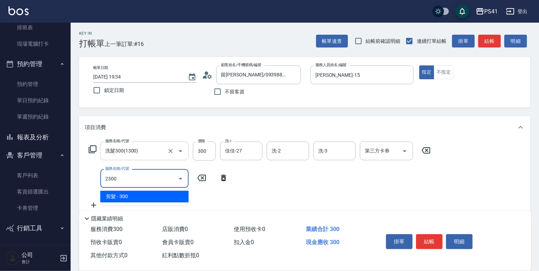
type input "剪髮(2300)"
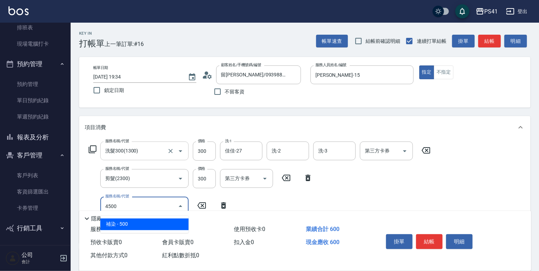
type input "補染(4500)"
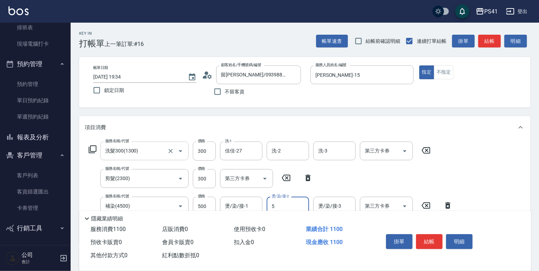
type input "Rolla-5"
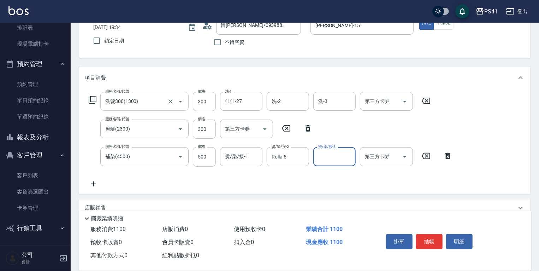
scroll to position [113, 0]
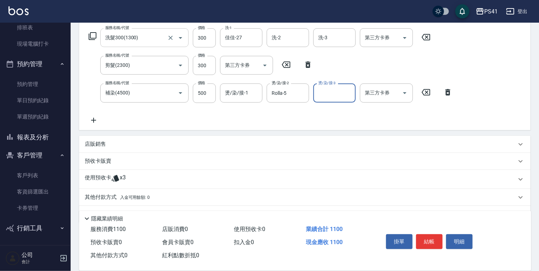
drag, startPoint x: 135, startPoint y: 181, endPoint x: 133, endPoint y: 175, distance: 5.7
click at [135, 179] on div "使用預收卡 x3" at bounding box center [301, 179] width 432 height 11
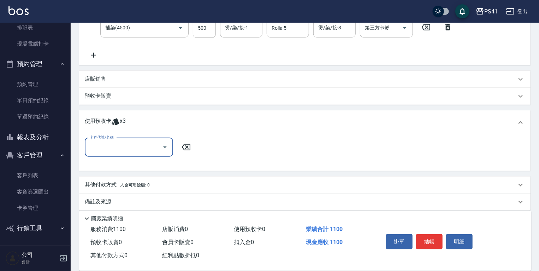
scroll to position [182, 0]
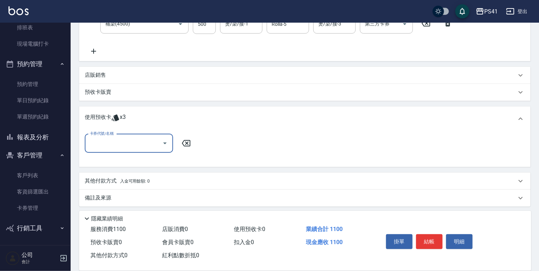
click at [125, 142] on input "卡券代號/名稱" at bounding box center [123, 143] width 71 height 12
drag, startPoint x: 124, startPoint y: 161, endPoint x: 219, endPoint y: 166, distance: 94.9
click at [125, 160] on div "高蛋白包套4次4500 剩餘3張" at bounding box center [129, 161] width 88 height 12
type input "高蛋白包套4次4500"
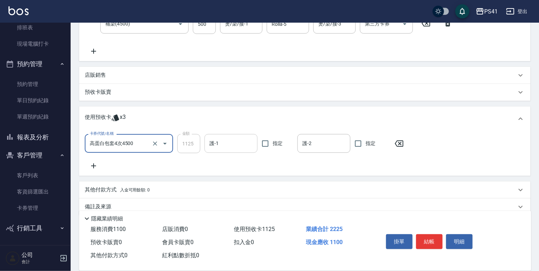
click at [225, 139] on input "護-1" at bounding box center [231, 143] width 47 height 12
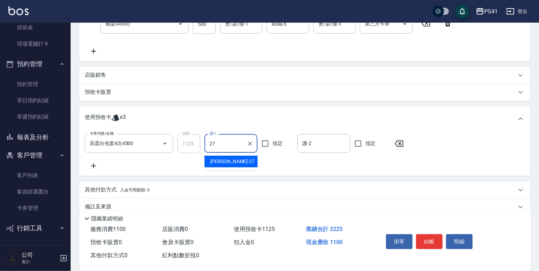
type input "佳佳-27"
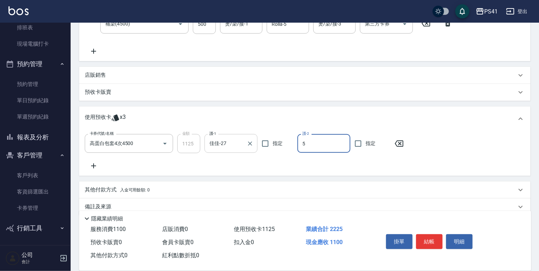
type input "Rolla-5"
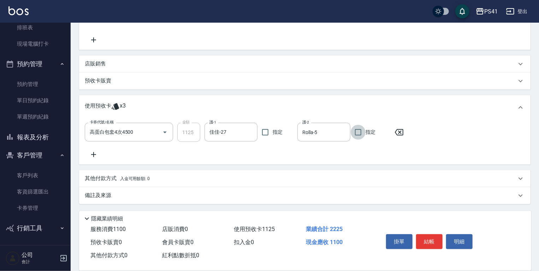
click at [112, 184] on div "其他付款方式 入金可用餘額: 0" at bounding box center [305, 178] width 452 height 17
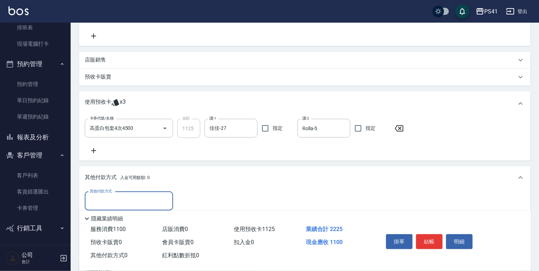
scroll to position [250, 0]
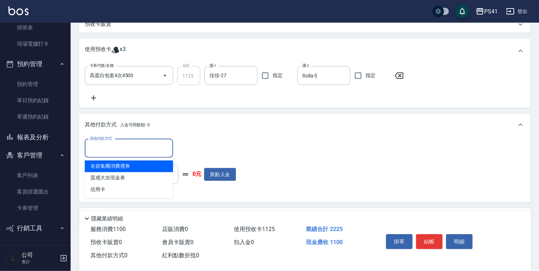
click at [108, 149] on input "其他付款方式" at bounding box center [129, 148] width 82 height 12
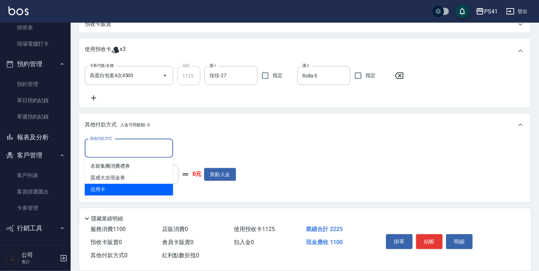
click at [106, 189] on span "信用卡" at bounding box center [129, 190] width 88 height 12
type input "信用卡"
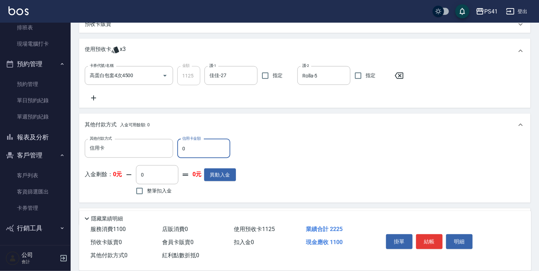
drag, startPoint x: 202, startPoint y: 146, endPoint x: 82, endPoint y: 147, distance: 120.2
click at [85, 139] on div "其他付款方式 信用卡 其他付款方式 信用卡金額 0 信用卡金額" at bounding box center [160, 148] width 151 height 19
type input "1100"
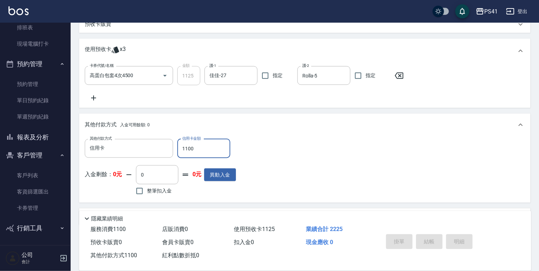
type input "[DATE] 19:35"
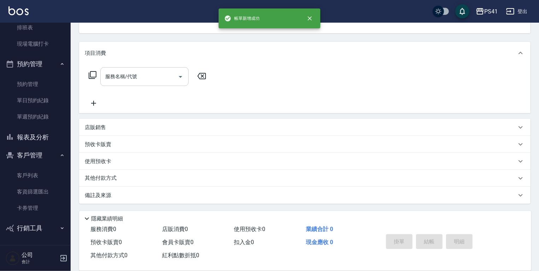
scroll to position [0, 0]
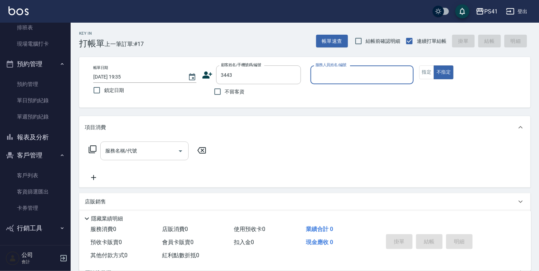
type input "[PERSON_NAME]/0920265005/3443"
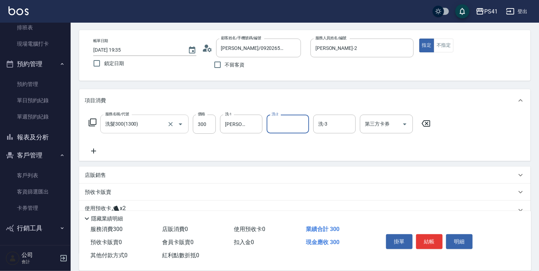
scroll to position [76, 0]
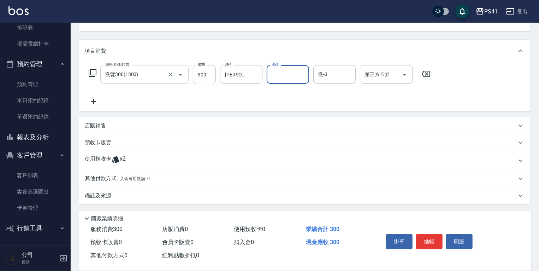
click at [133, 157] on div "使用預收卡 x2" at bounding box center [301, 160] width 432 height 11
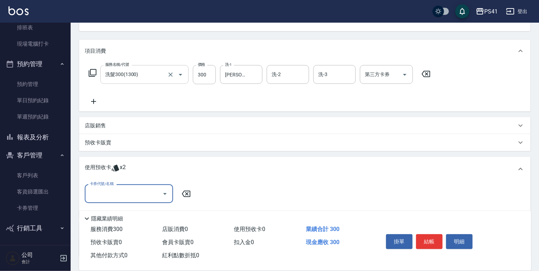
scroll to position [0, 0]
click at [127, 187] on input "卡券代號/名稱" at bounding box center [123, 193] width 71 height 12
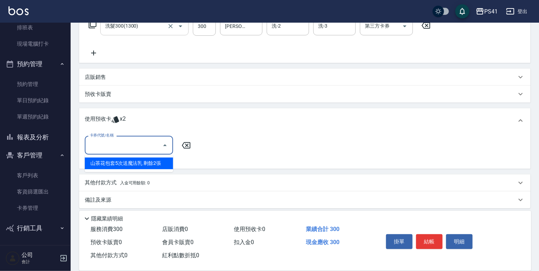
scroll to position [129, 0]
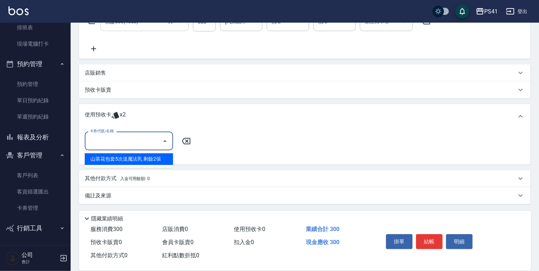
click at [134, 154] on div "山茶花包套5次送魔法乳 剩餘2張" at bounding box center [129, 159] width 88 height 12
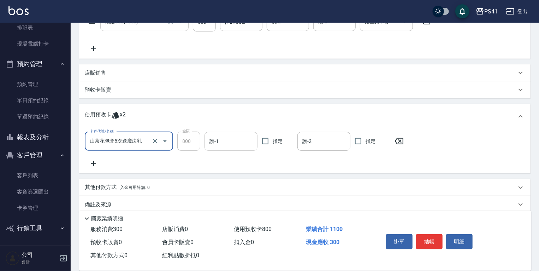
click at [234, 137] on input "護-1" at bounding box center [231, 141] width 47 height 12
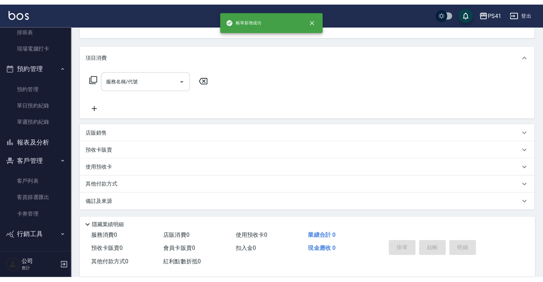
scroll to position [0, 0]
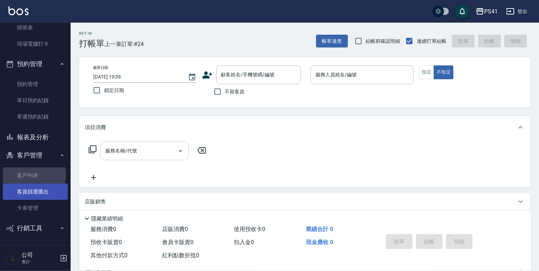
drag, startPoint x: 32, startPoint y: 174, endPoint x: 32, endPoint y: 185, distance: 11.3
click at [32, 174] on link "客戶列表" at bounding box center [35, 175] width 65 height 16
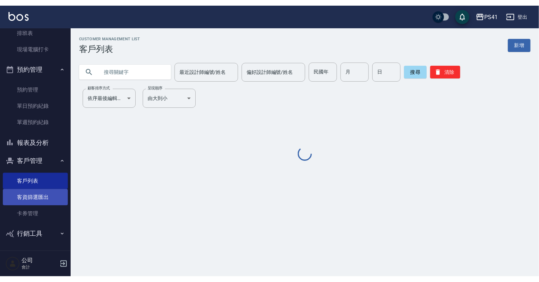
scroll to position [98, 0]
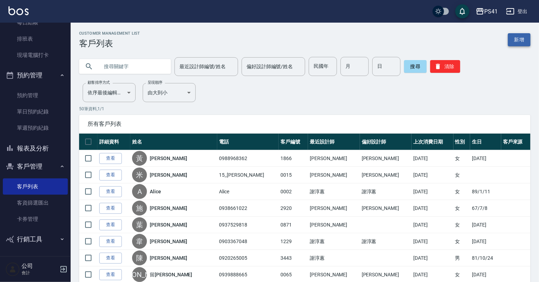
click at [511, 36] on link "新增" at bounding box center [519, 39] width 23 height 13
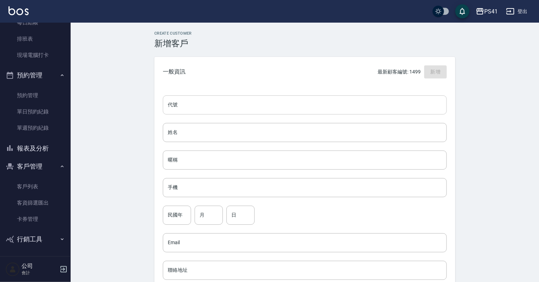
click at [225, 104] on input "代號" at bounding box center [305, 104] width 284 height 19
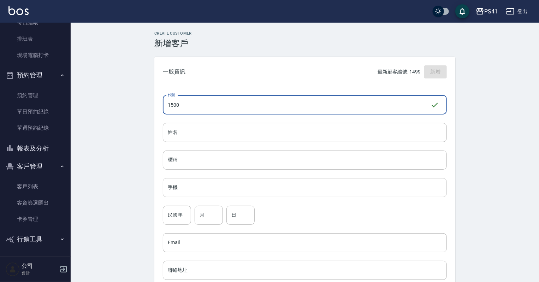
click at [229, 191] on input "手機" at bounding box center [305, 187] width 284 height 19
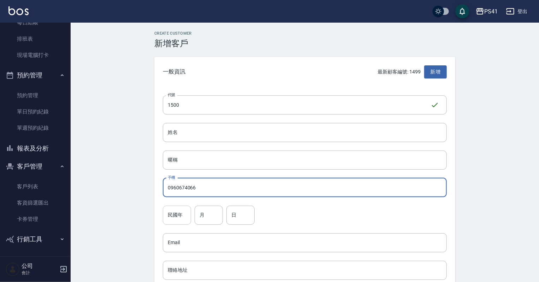
click at [167, 214] on input "民國年" at bounding box center [177, 215] width 28 height 19
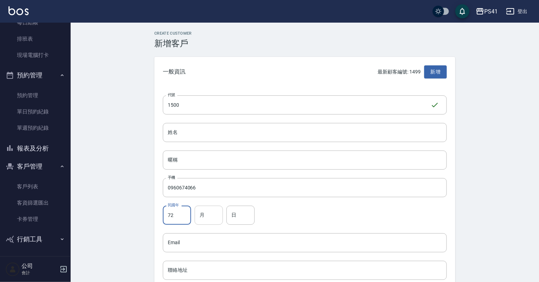
click at [199, 221] on input "月" at bounding box center [209, 215] width 28 height 19
click at [246, 215] on input "日" at bounding box center [241, 215] width 28 height 19
click at [214, 132] on input "姓名" at bounding box center [305, 132] width 284 height 19
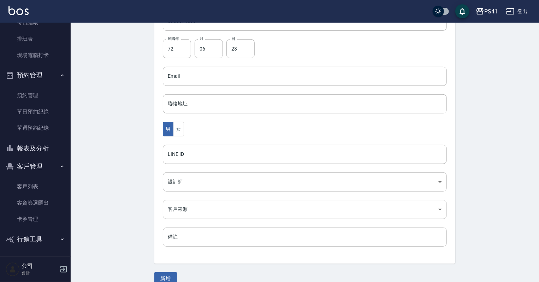
scroll to position [170, 0]
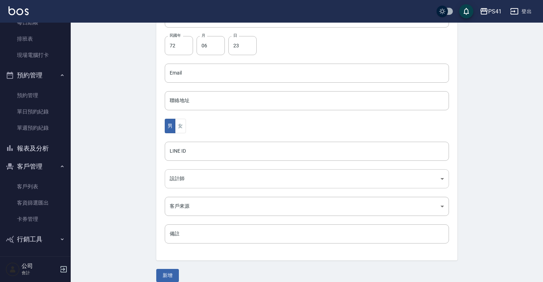
click at [194, 180] on body "PS41 登出 櫃檯作業 打帳單 帳單列表 現金收支登錄 材料自購登錄 每日結帳 排班表 現場電腦打卡 預約管理 預約管理 單日預約紀錄 單週預約紀錄 報表及…" at bounding box center [271, 60] width 543 height 460
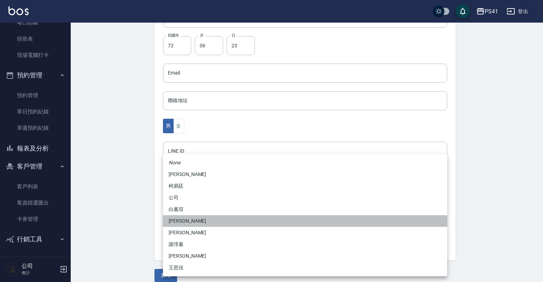
click at [188, 222] on li "[PERSON_NAME]" at bounding box center [305, 221] width 284 height 12
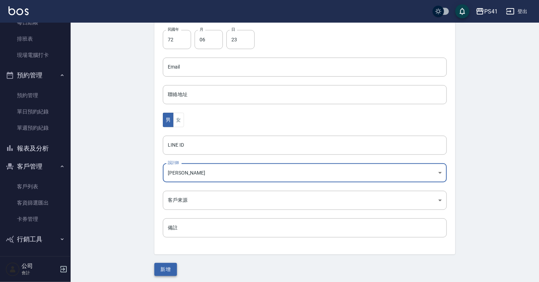
scroll to position [178, 0]
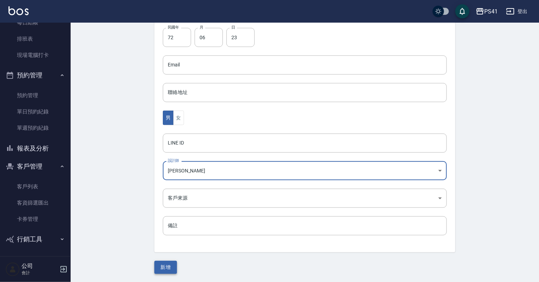
click at [171, 268] on button "新增" at bounding box center [165, 267] width 23 height 13
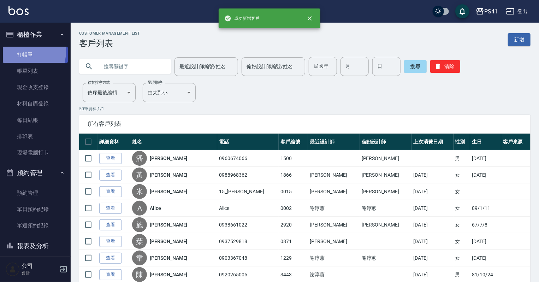
click at [21, 51] on link "打帳單" at bounding box center [35, 55] width 65 height 16
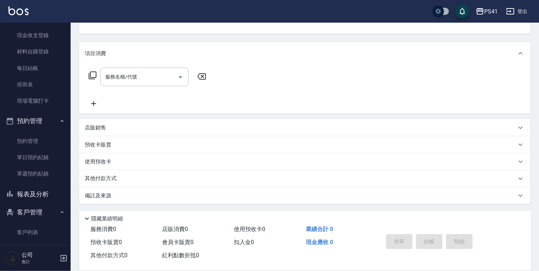
scroll to position [57, 0]
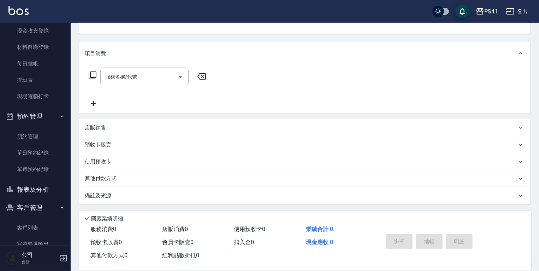
click at [45, 195] on button "報表及分析" at bounding box center [35, 189] width 65 height 18
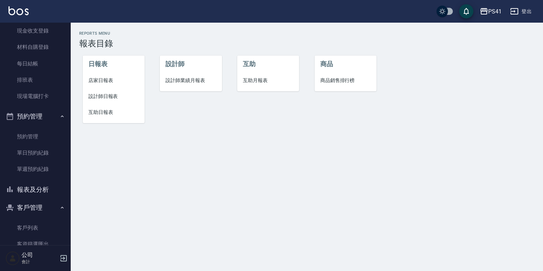
click at [106, 78] on span "店家日報表" at bounding box center [113, 80] width 51 height 7
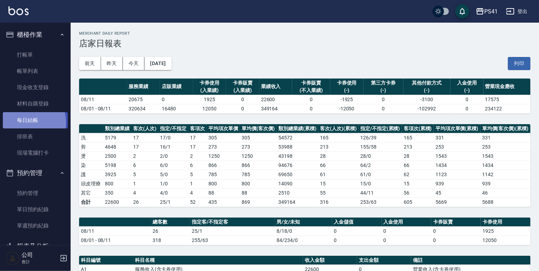
click at [27, 122] on link "每日結帳" at bounding box center [35, 120] width 65 height 16
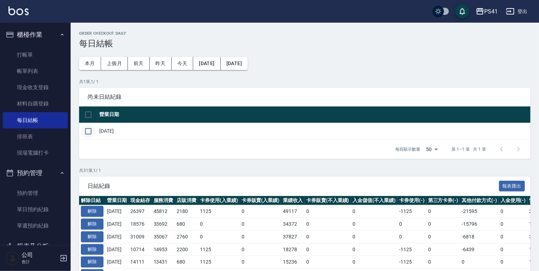
click at [92, 137] on input "checkbox" at bounding box center [88, 131] width 15 height 15
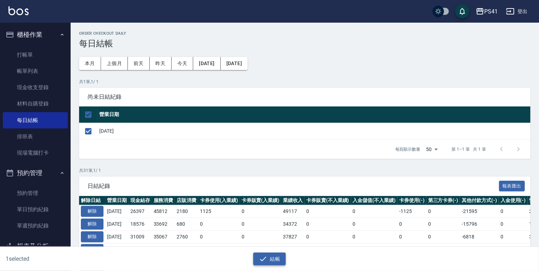
click at [263, 258] on icon "button" at bounding box center [263, 259] width 8 height 8
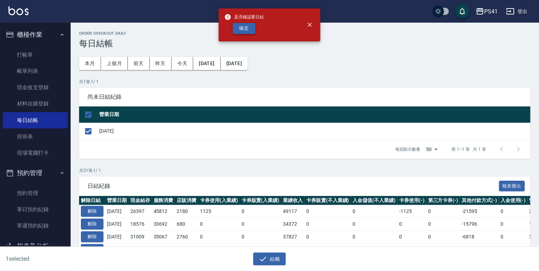
click at [243, 32] on button "確定" at bounding box center [244, 28] width 23 height 11
